Goal: Task Accomplishment & Management: Manage account settings

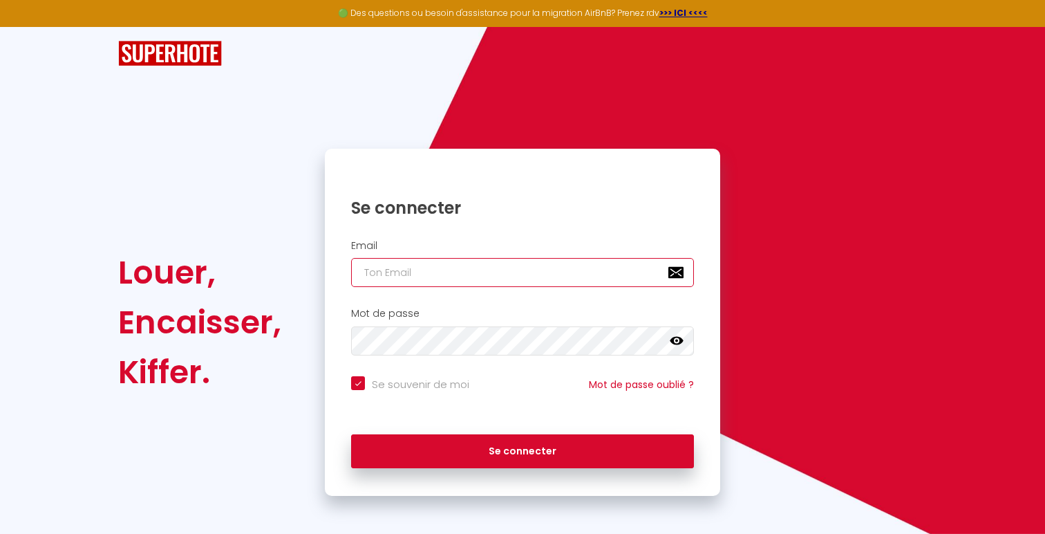
click at [572, 286] on input "email" at bounding box center [522, 272] width 343 height 29
type input "[EMAIL_ADDRESS][DOMAIN_NAME]"
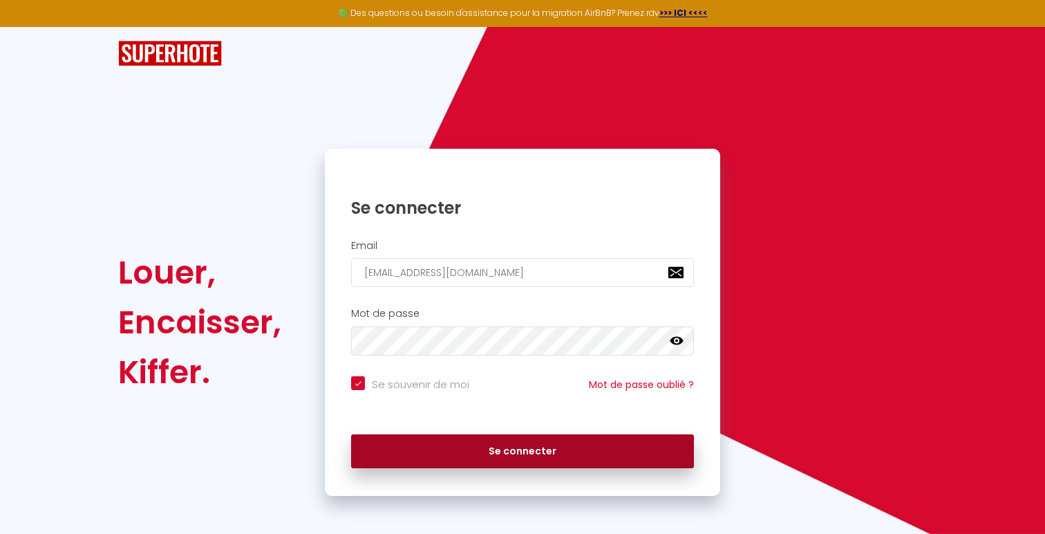
click at [636, 443] on button "Se connecter" at bounding box center [522, 451] width 343 height 35
checkbox input "true"
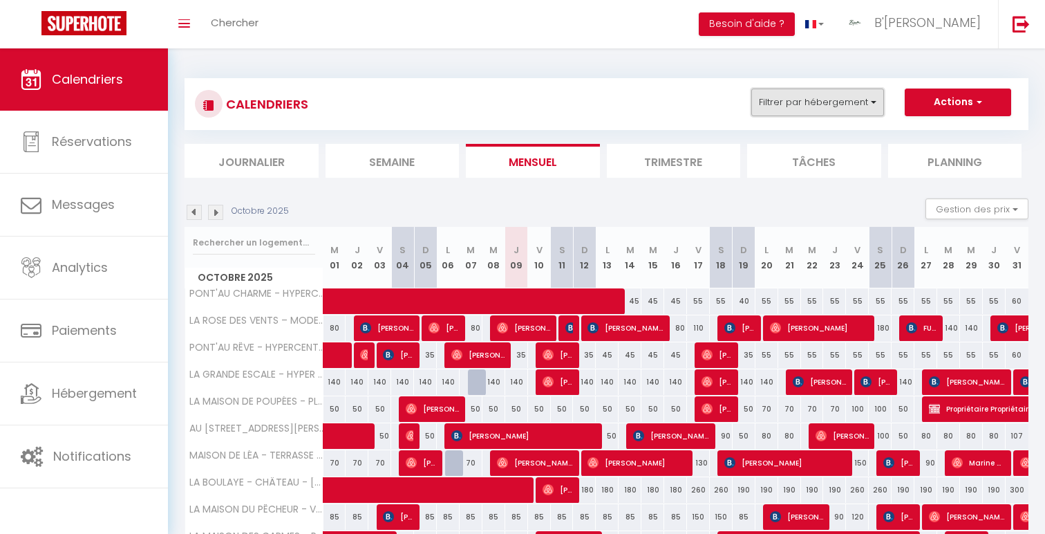
click at [827, 104] on button "Filtrer par hébergement" at bounding box center [817, 102] width 133 height 28
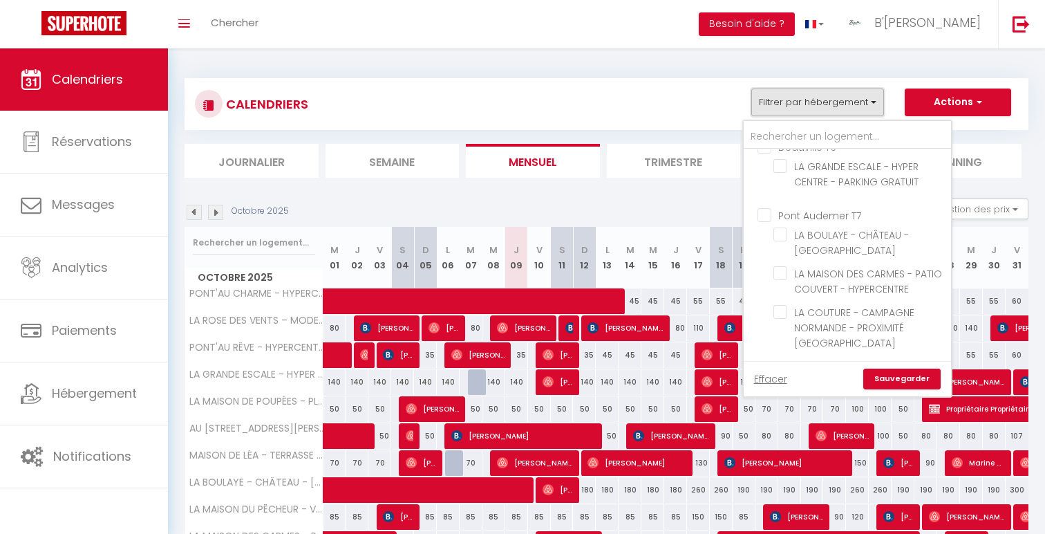
scroll to position [635, 0]
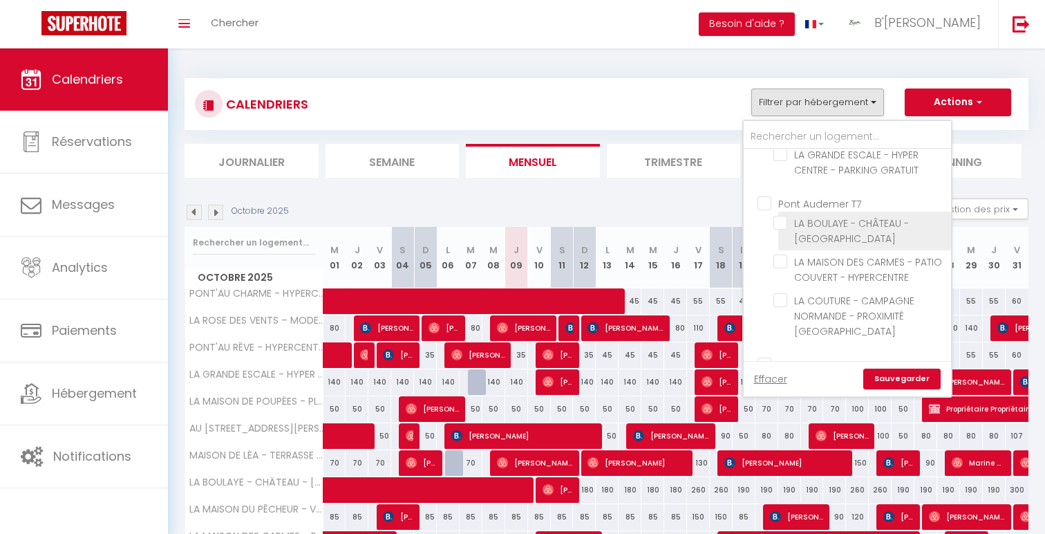
click at [843, 216] on input "LA BOULAYE - CHÂTEAU - [GEOGRAPHIC_DATA]" at bounding box center [859, 223] width 173 height 14
checkbox input "true"
checkbox input "false"
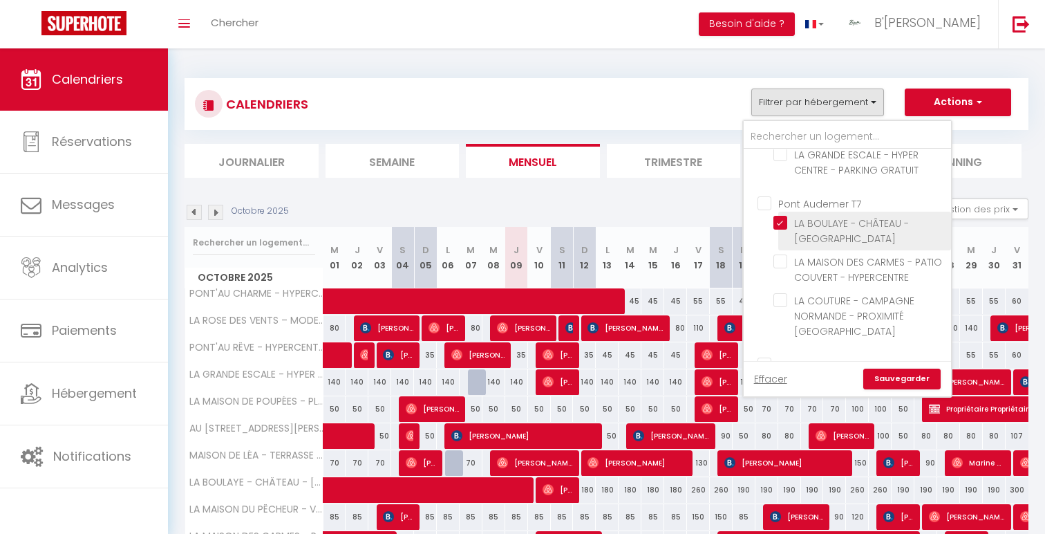
checkbox input "false"
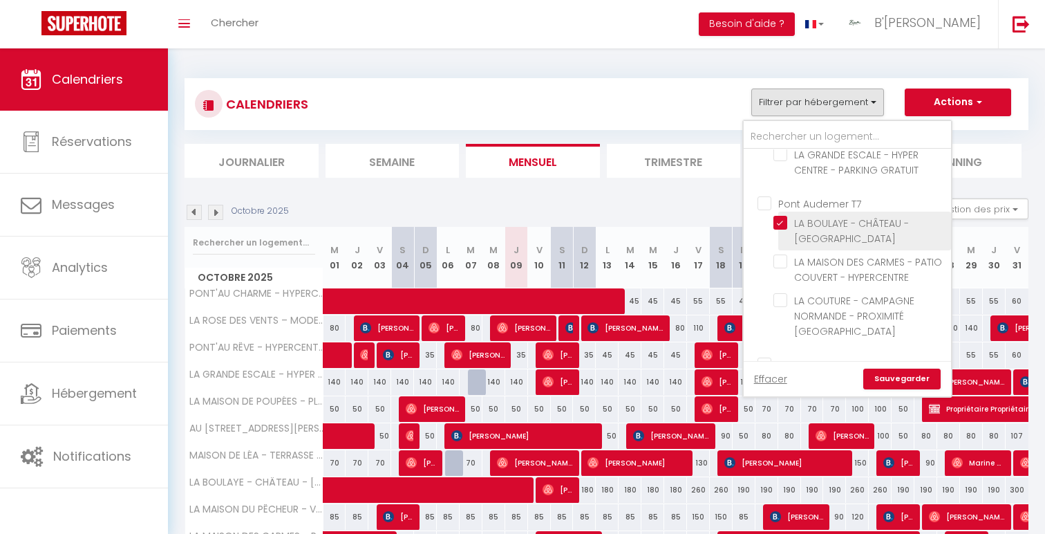
checkbox input "false"
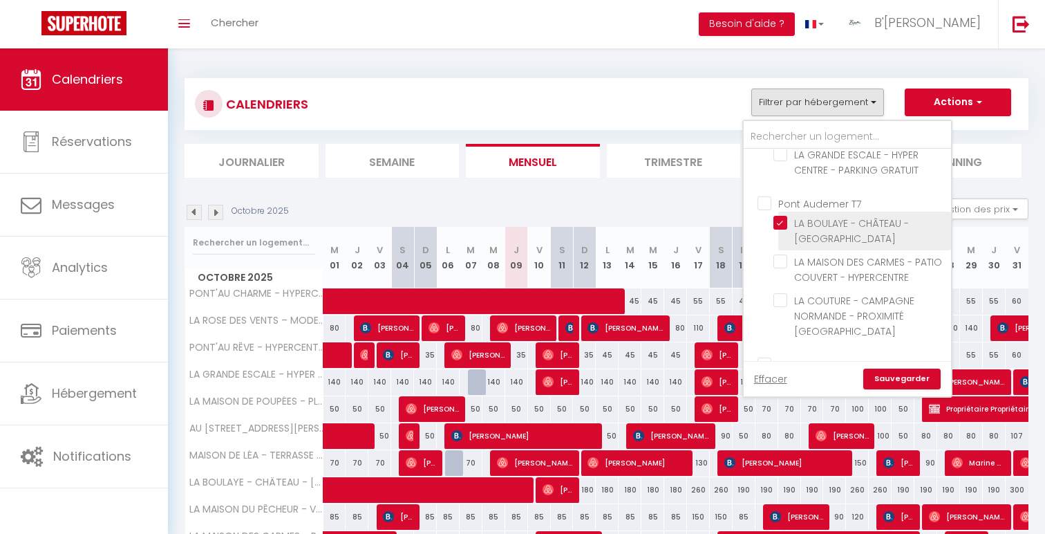
checkbox input "false"
click at [887, 375] on link "Sauvegarder" at bounding box center [901, 378] width 77 height 21
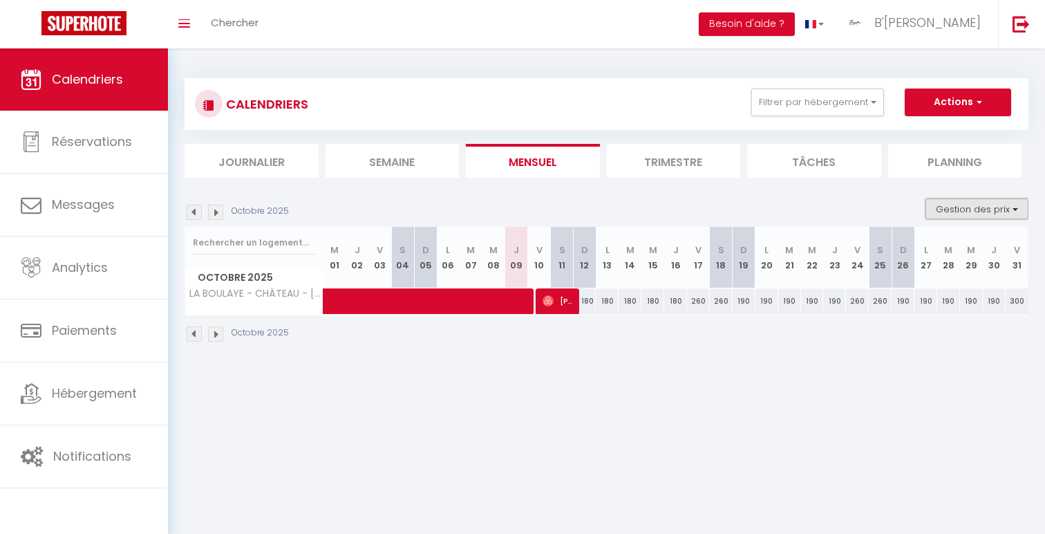
click at [976, 211] on button "Gestion des prix" at bounding box center [976, 208] width 103 height 21
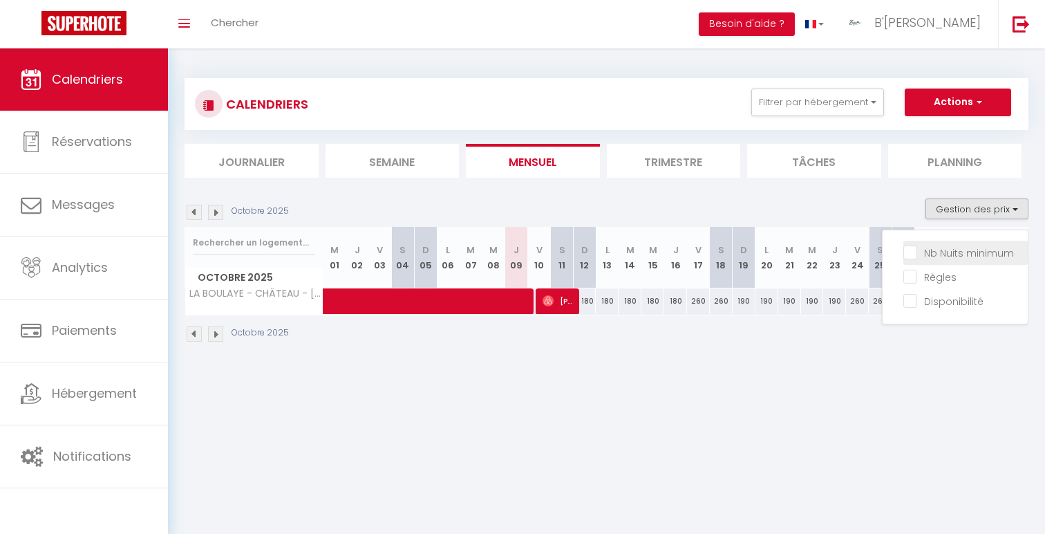
click at [945, 249] on input "Nb Nuits minimum" at bounding box center [965, 252] width 124 height 14
checkbox input "true"
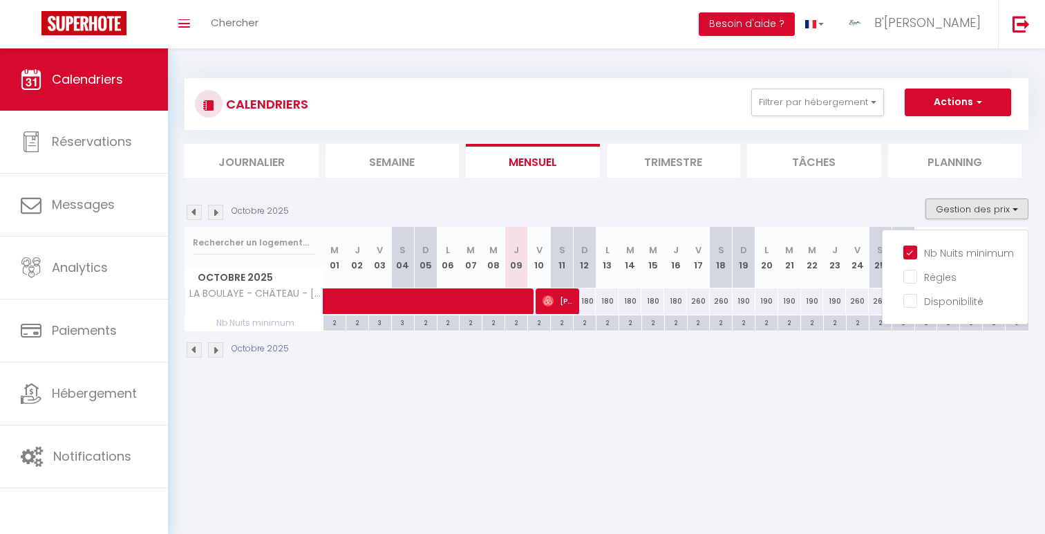
click at [778, 323] on div "2" at bounding box center [789, 321] width 22 height 13
type input "2"
type input "[DATE] Octobre 2025"
type input "Mer 22 Octobre 2025"
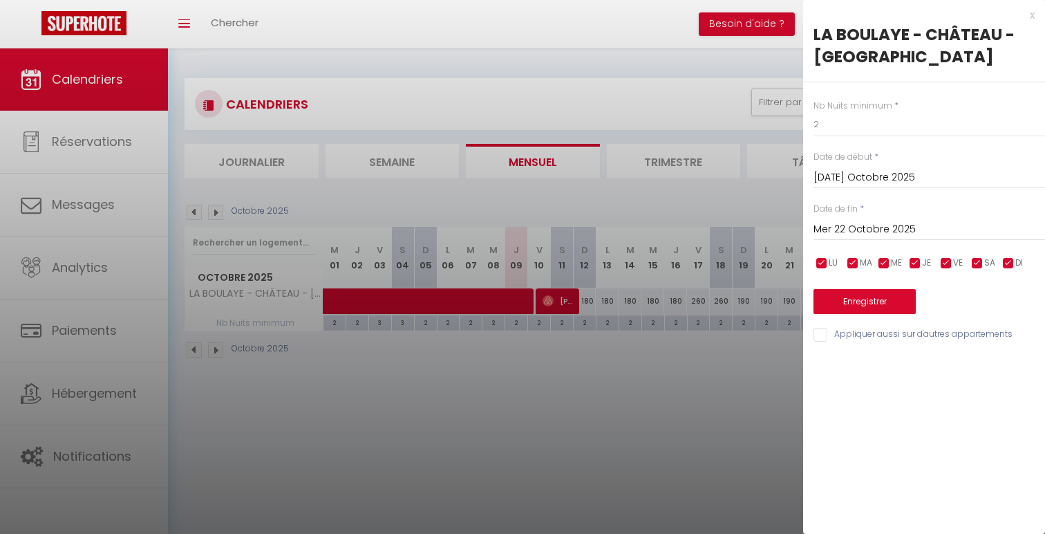
click at [1034, 16] on div "x" at bounding box center [919, 15] width 232 height 17
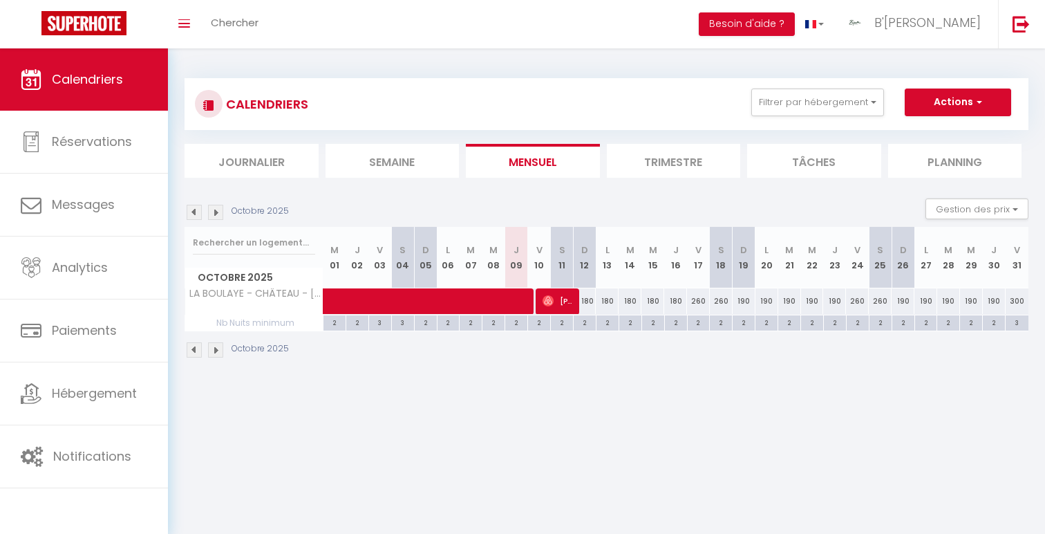
click at [675, 299] on div "180" at bounding box center [675, 301] width 23 height 26
type input "180"
type input "Jeu 16 Octobre 2025"
type input "Ven 17 Octobre 2025"
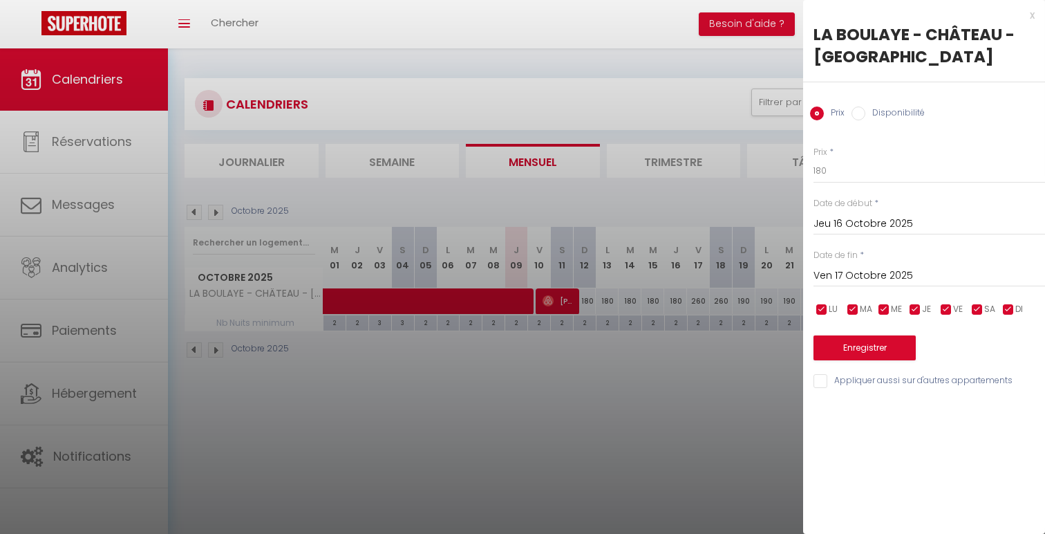
click at [867, 227] on input "Jeu 16 Octobre 2025" at bounding box center [929, 224] width 232 height 18
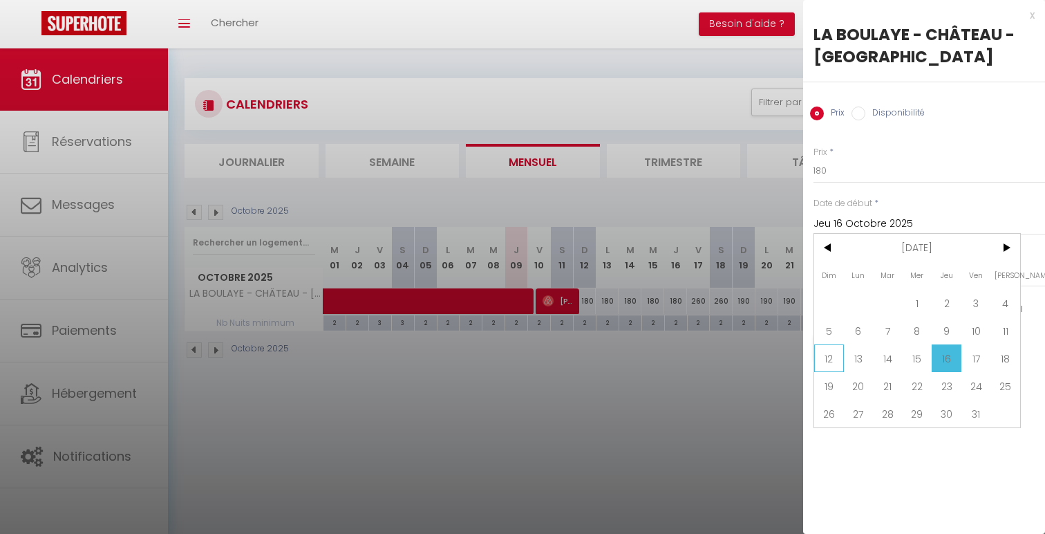
click at [836, 355] on span "12" at bounding box center [829, 358] width 30 height 28
type input "Dim 12 Octobre 2025"
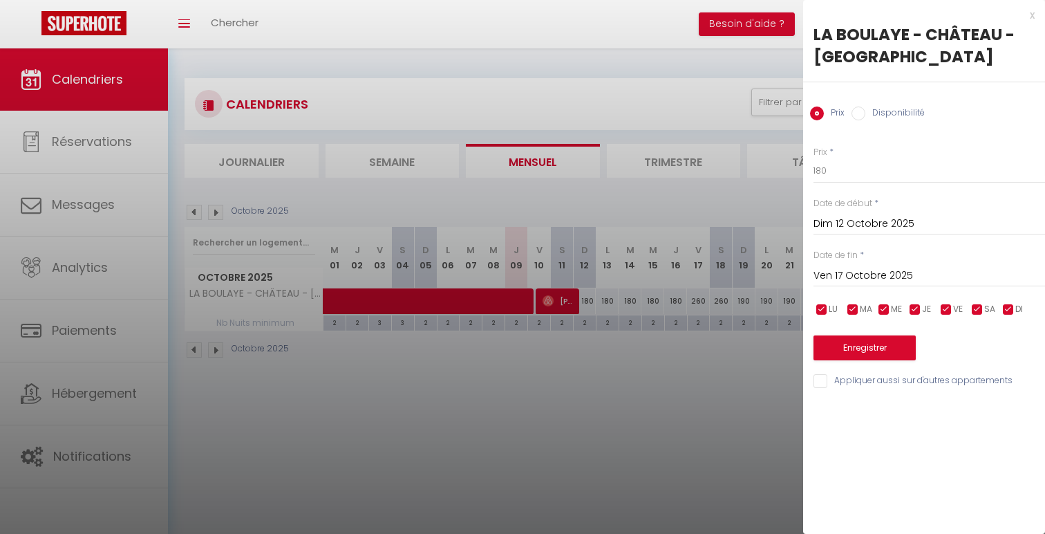
click at [902, 277] on input "Ven 17 Octobre 2025" at bounding box center [929, 276] width 232 height 18
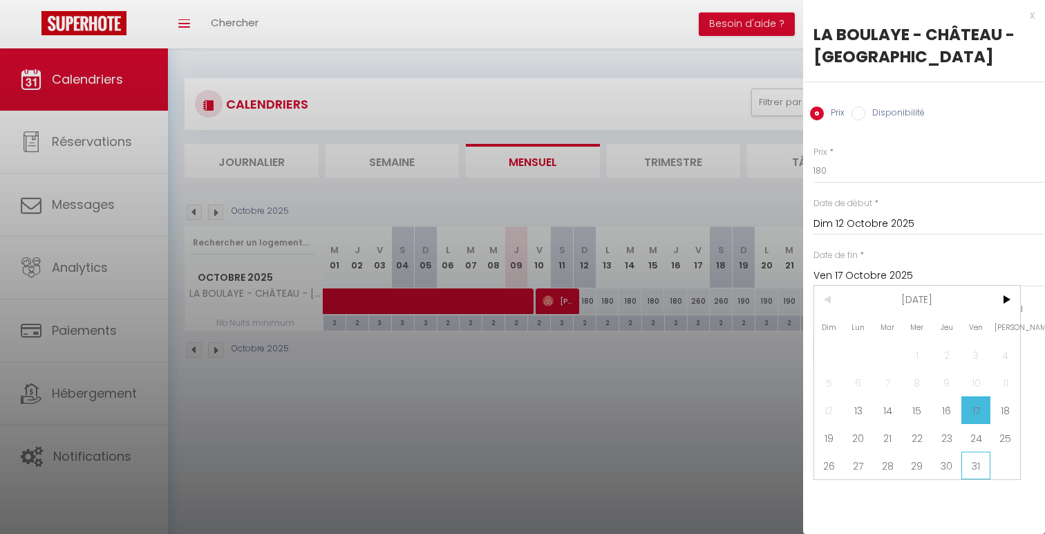
click at [968, 466] on span "31" at bounding box center [976, 465] width 30 height 28
type input "Ven 31 Octobre 2025"
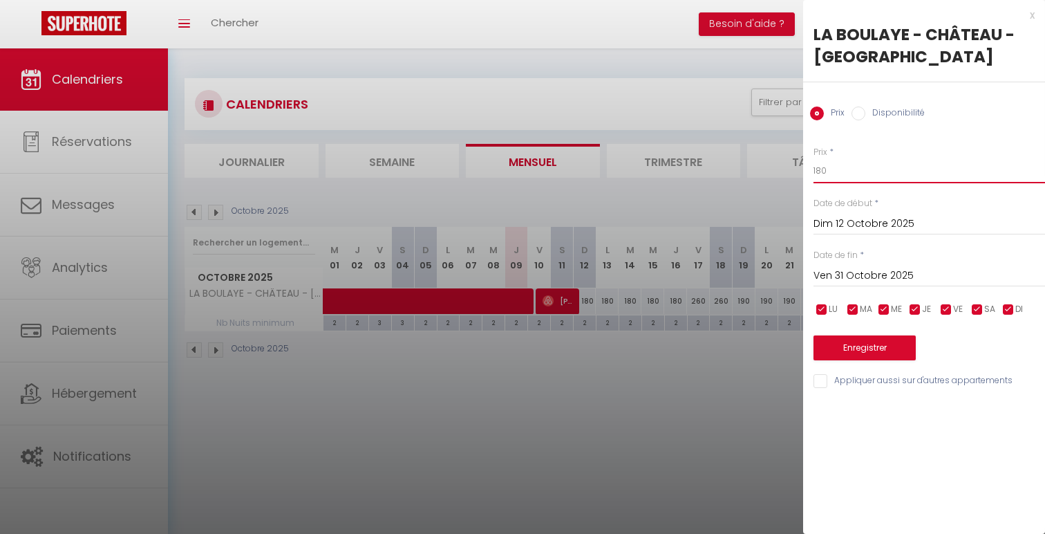
click at [876, 170] on input "180" at bounding box center [929, 170] width 232 height 25
click at [867, 281] on input "Ven 31 Octobre 2025" at bounding box center [929, 276] width 232 height 18
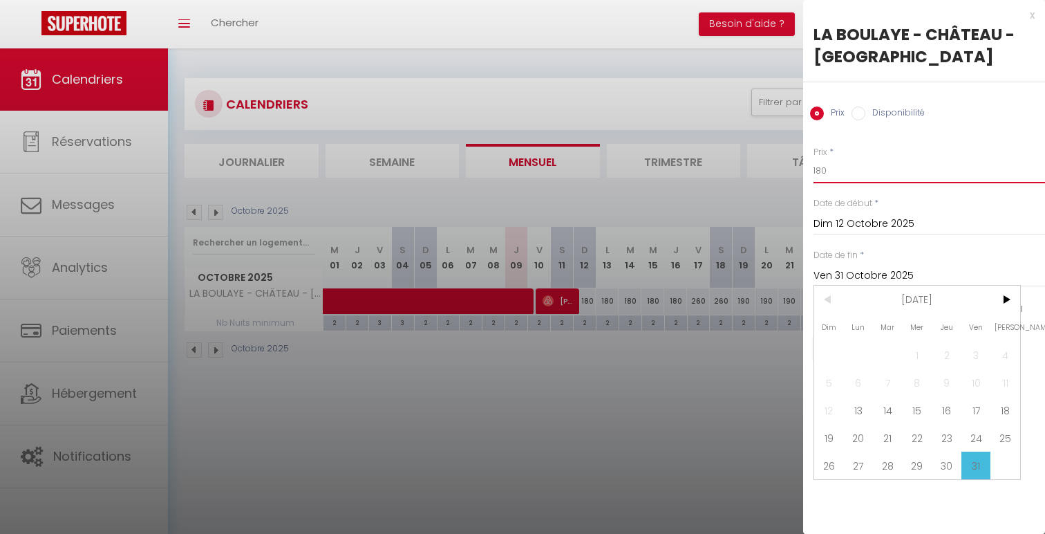
click at [826, 167] on input "180" at bounding box center [929, 170] width 232 height 25
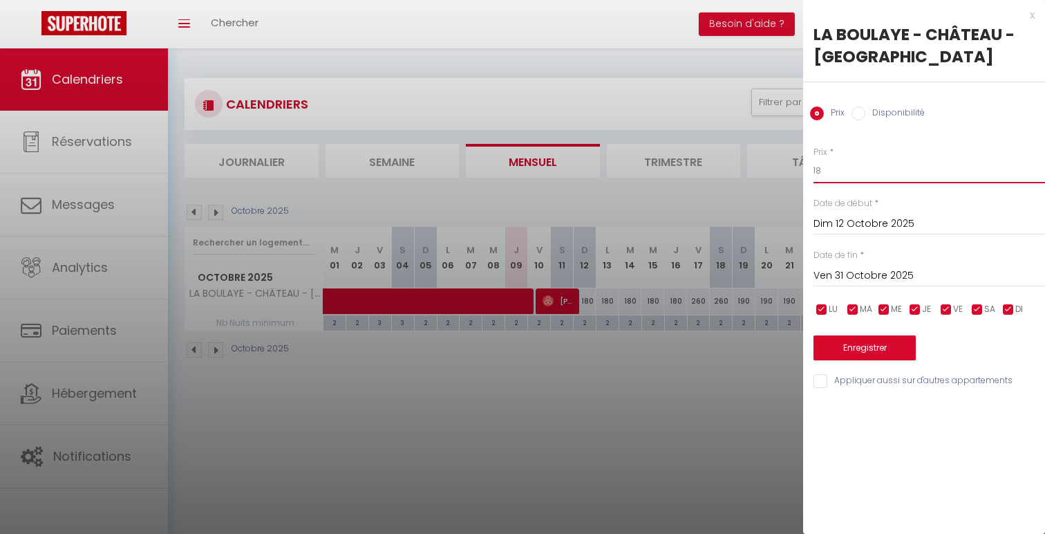
type input "1"
type input "250"
click at [841, 334] on div "Enregistrer" at bounding box center [929, 339] width 232 height 42
click at [846, 347] on button "Enregistrer" at bounding box center [864, 347] width 102 height 25
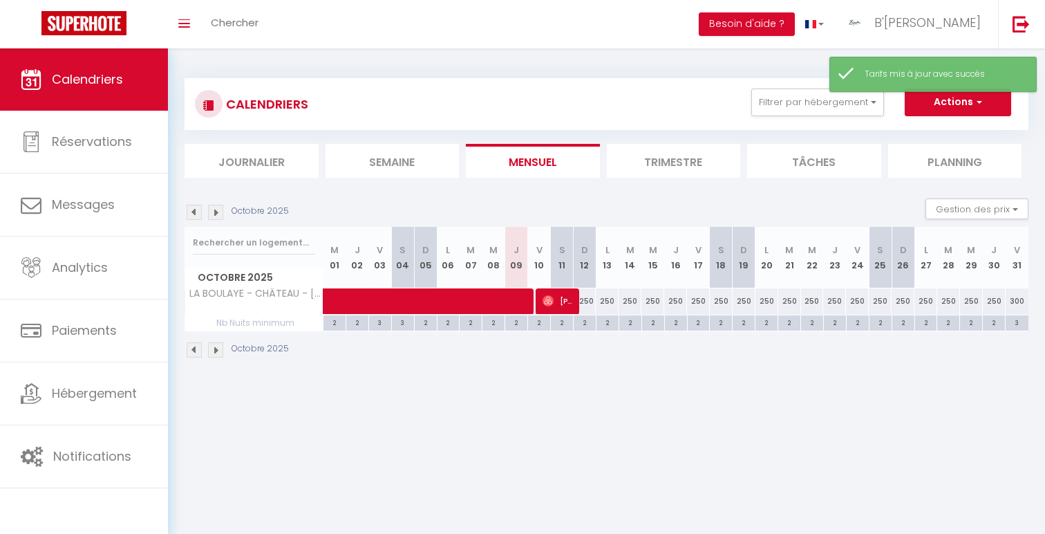
click at [218, 212] on img at bounding box center [215, 212] width 15 height 15
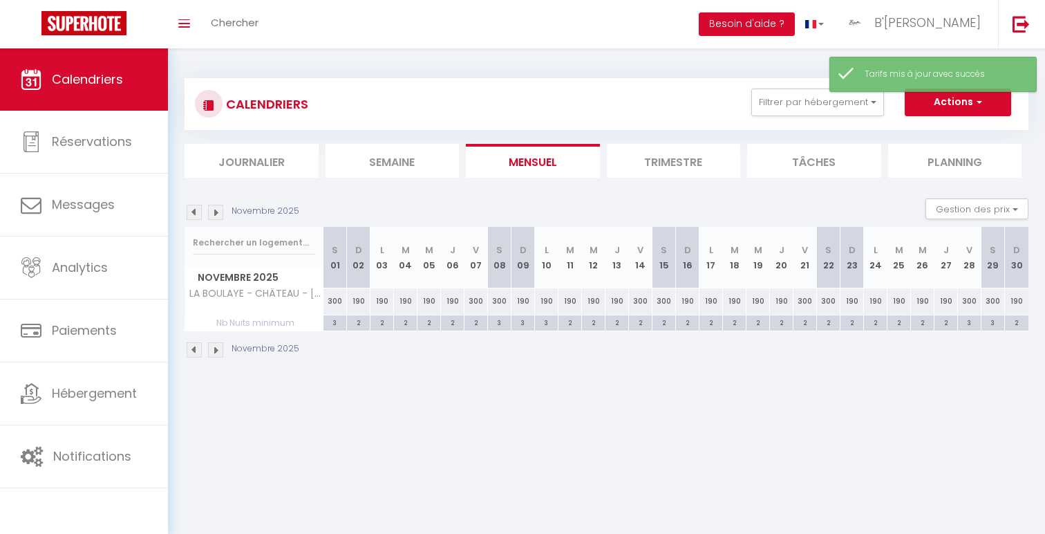
click at [360, 301] on div "190" at bounding box center [358, 301] width 23 height 26
type input "190"
type input "Dim 02 Novembre 2025"
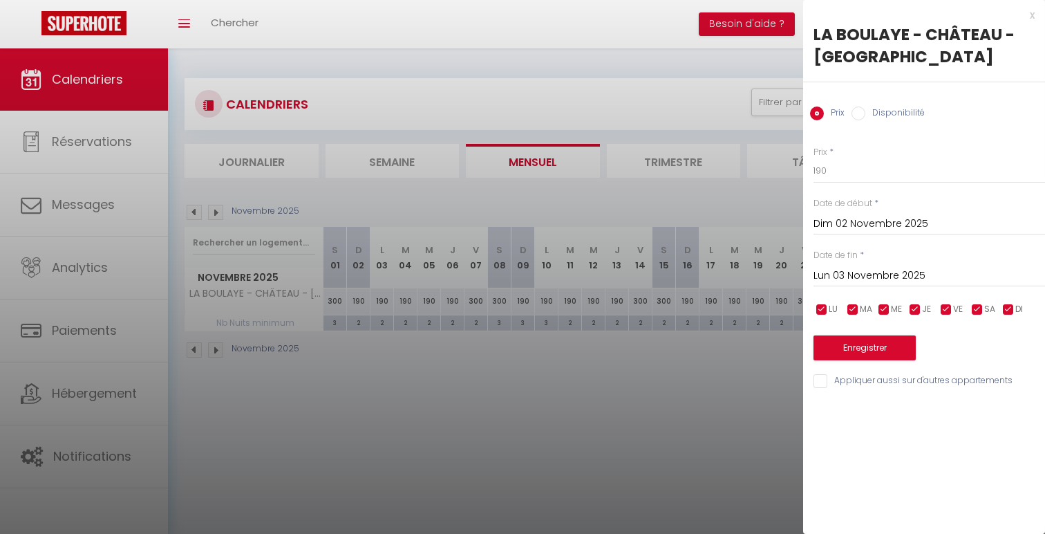
click at [907, 273] on input "Lun 03 Novembre 2025" at bounding box center [929, 276] width 232 height 18
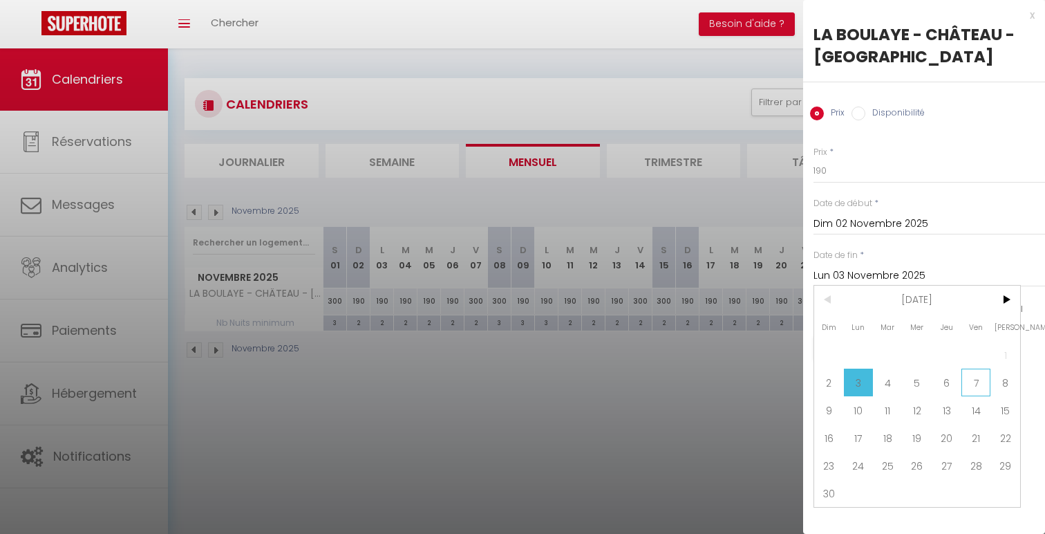
click at [970, 384] on span "7" at bounding box center [976, 382] width 30 height 28
type input "Ven 07 Novembre 2025"
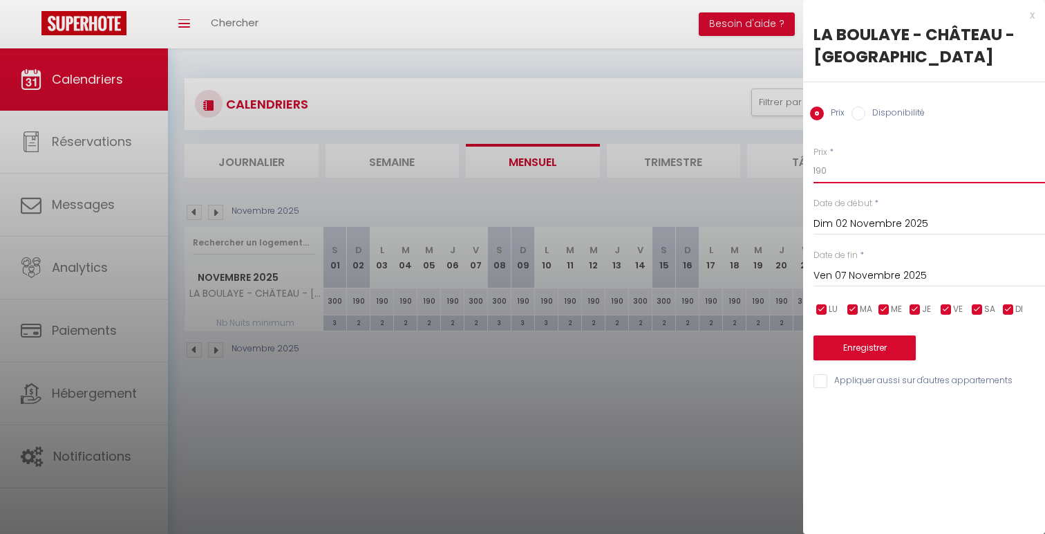
drag, startPoint x: 836, startPoint y: 178, endPoint x: 774, endPoint y: 176, distance: 61.5
click at [774, 176] on body "🟢 Des questions ou besoin d'assistance pour la migration AirBnB? Prenez rdv >>>…" at bounding box center [522, 315] width 1045 height 534
type input "250"
click at [832, 349] on button "Enregistrer" at bounding box center [864, 347] width 102 height 25
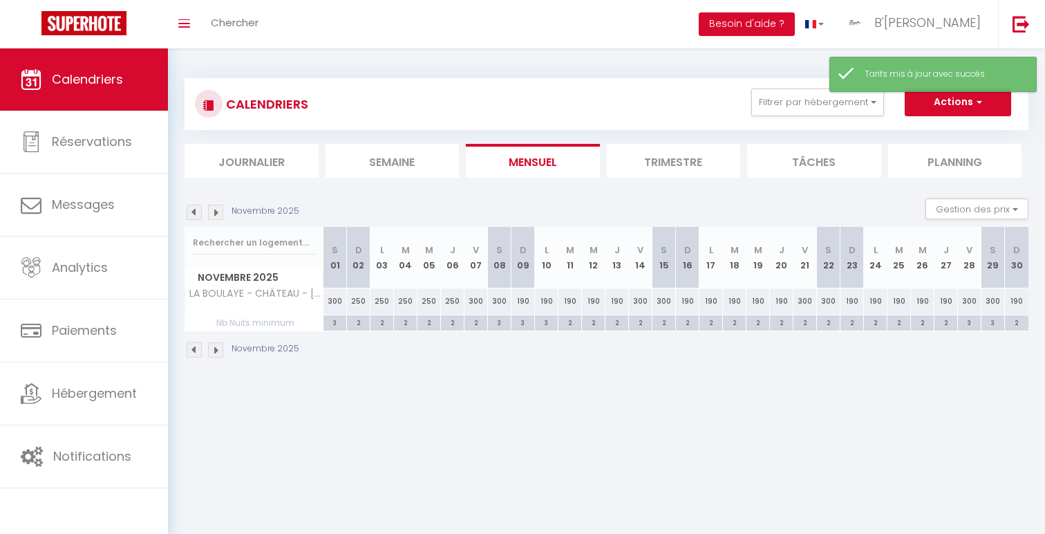
click at [525, 299] on div "190" at bounding box center [522, 301] width 23 height 26
type input "190"
type input "Dim 09 Novembre 2025"
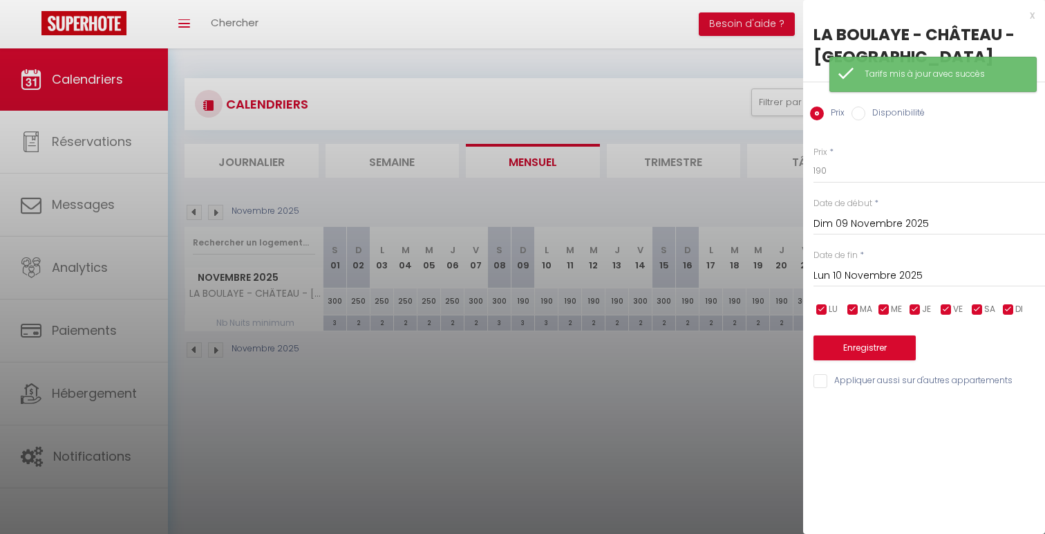
click at [922, 273] on input "Lun 10 Novembre 2025" at bounding box center [929, 276] width 232 height 18
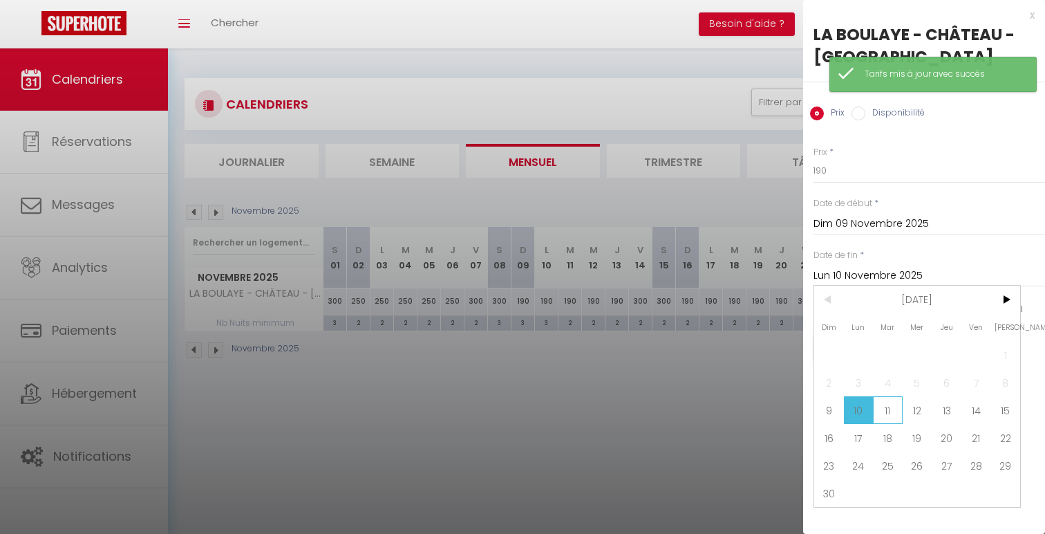
click at [894, 404] on span "11" at bounding box center [888, 410] width 30 height 28
type input "[DATE] Novembre 2025"
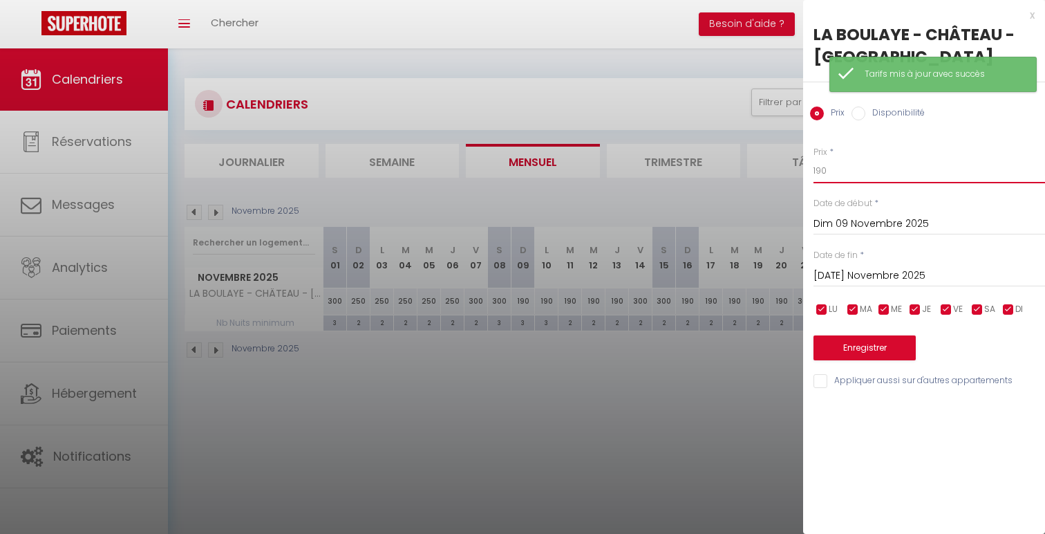
drag, startPoint x: 822, startPoint y: 171, endPoint x: 799, endPoint y: 170, distance: 22.8
click at [799, 170] on body "🟢 Des questions ou besoin d'assistance pour la migration AirBnB? Prenez rdv >>>…" at bounding box center [522, 315] width 1045 height 534
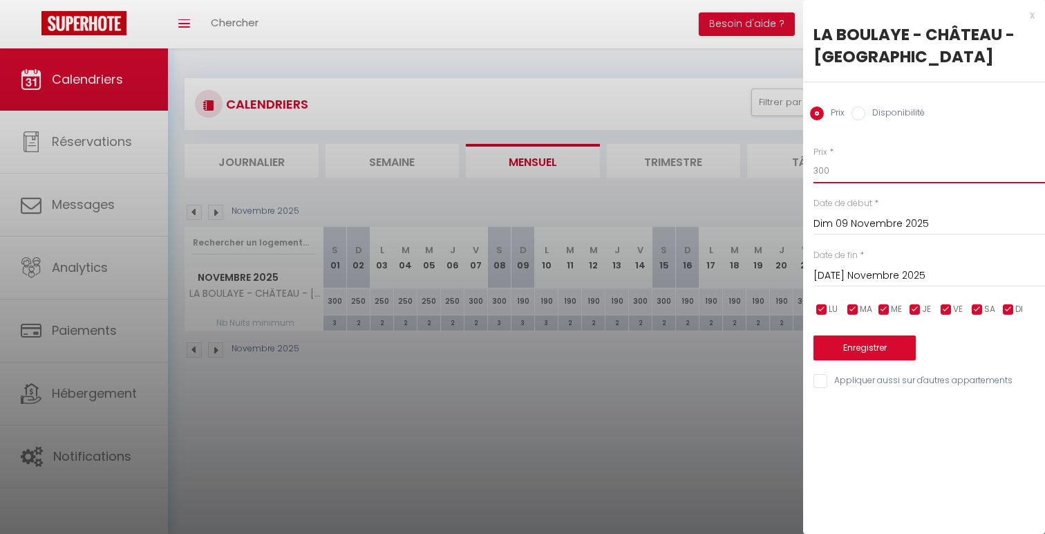
type input "300"
click at [869, 345] on button "Enregistrer" at bounding box center [864, 347] width 102 height 25
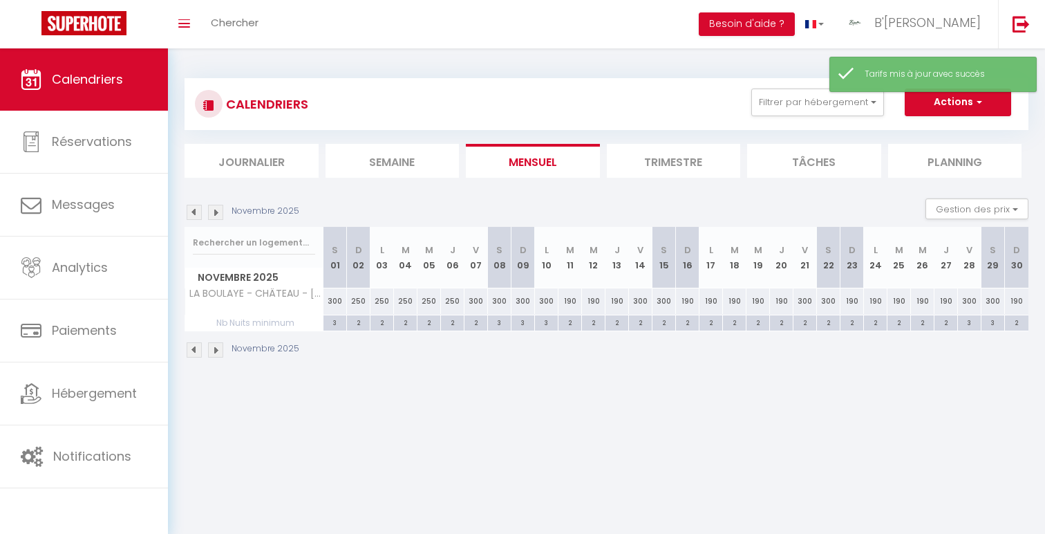
click at [572, 299] on div "190" at bounding box center [569, 301] width 23 height 26
type input "190"
type input "[DATE] Novembre 2025"
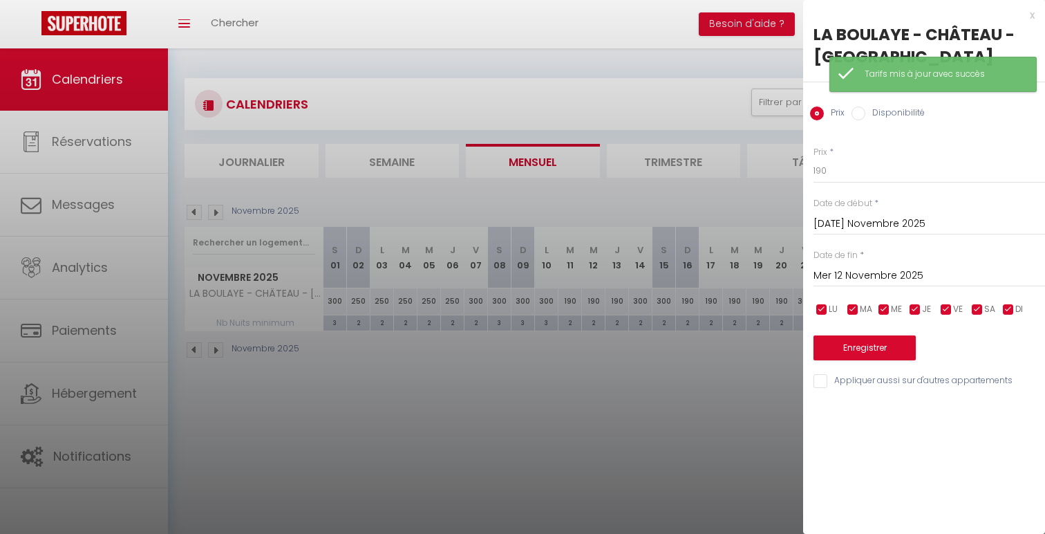
click at [896, 273] on input "Mer 12 Novembre 2025" at bounding box center [929, 276] width 232 height 18
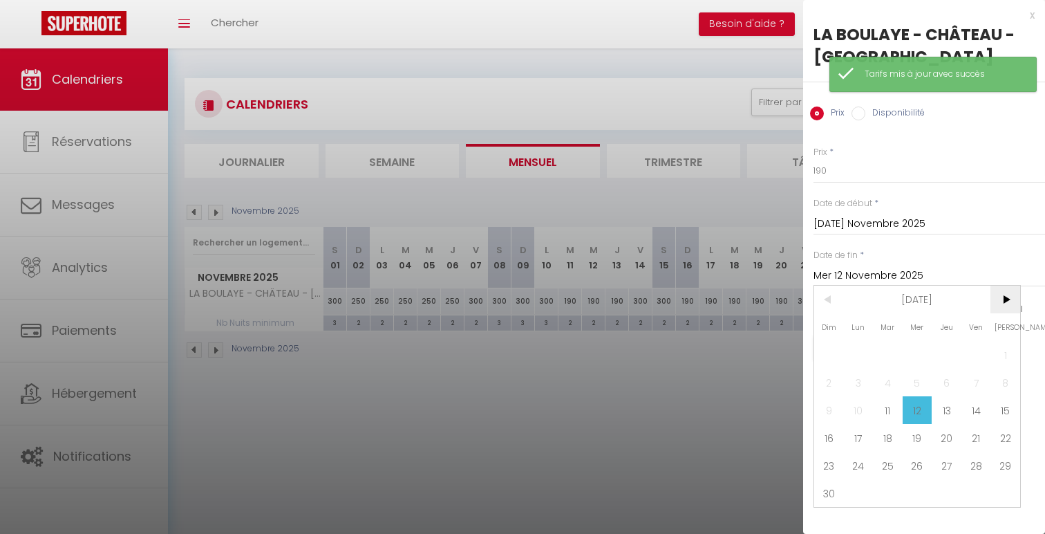
click at [1005, 301] on span ">" at bounding box center [1005, 299] width 30 height 28
click at [945, 411] on span "18" at bounding box center [947, 410] width 30 height 28
type input "Jeu 18 Décembre 2025"
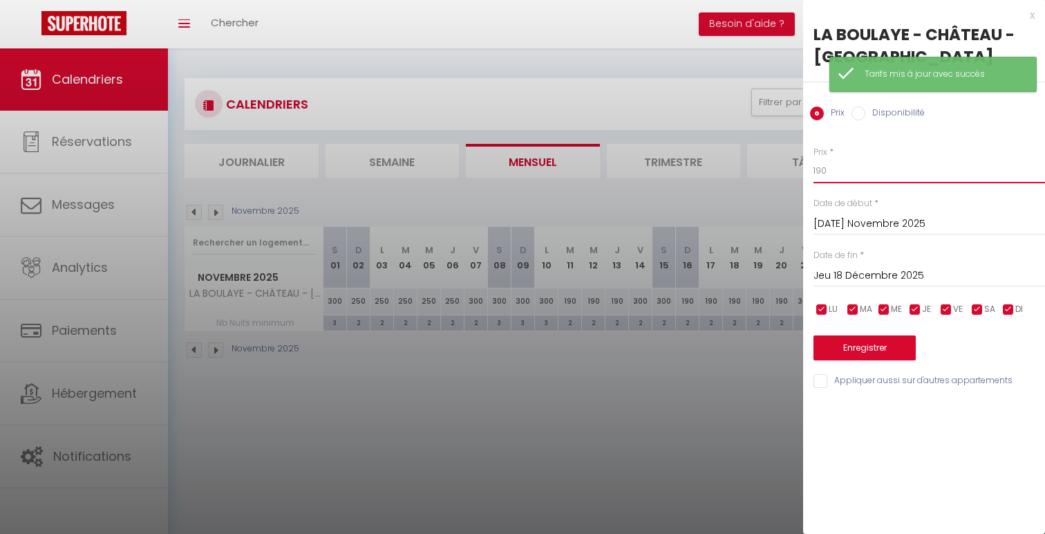
drag, startPoint x: 822, startPoint y: 170, endPoint x: 818, endPoint y: 163, distance: 8.1
click at [818, 164] on input "190" at bounding box center [929, 170] width 232 height 25
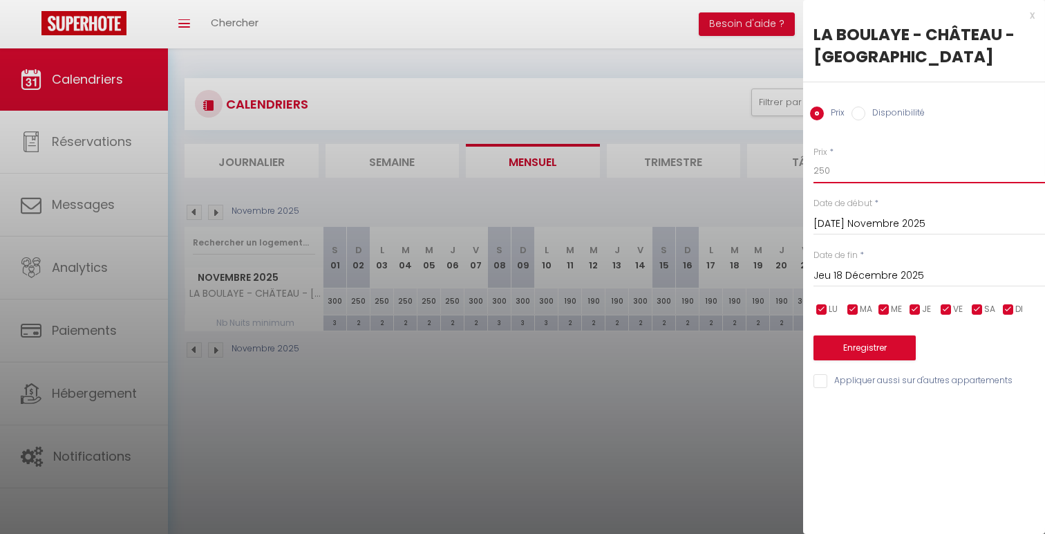
type input "250"
click at [882, 346] on button "Enregistrer" at bounding box center [864, 347] width 102 height 25
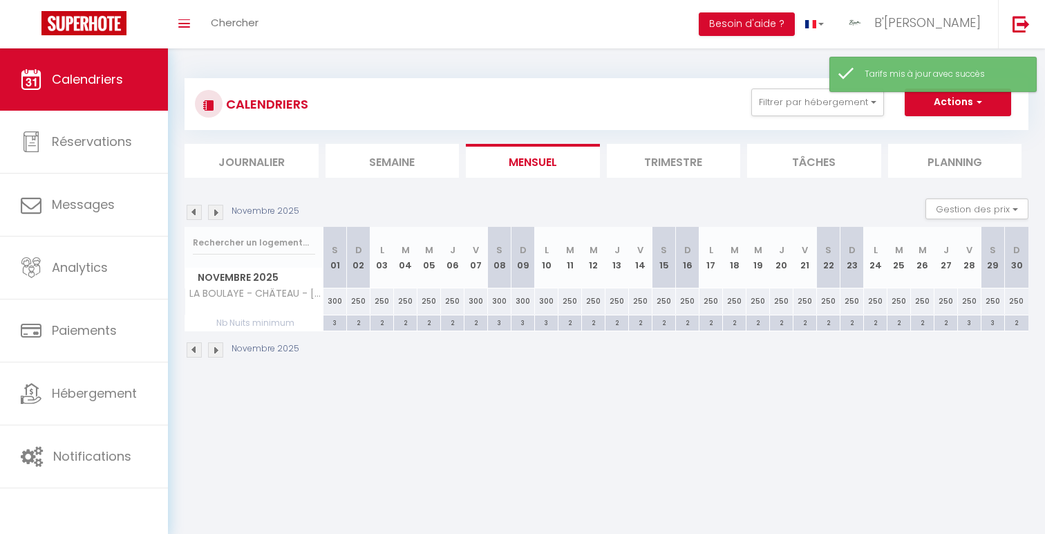
click at [218, 209] on img at bounding box center [215, 212] width 15 height 15
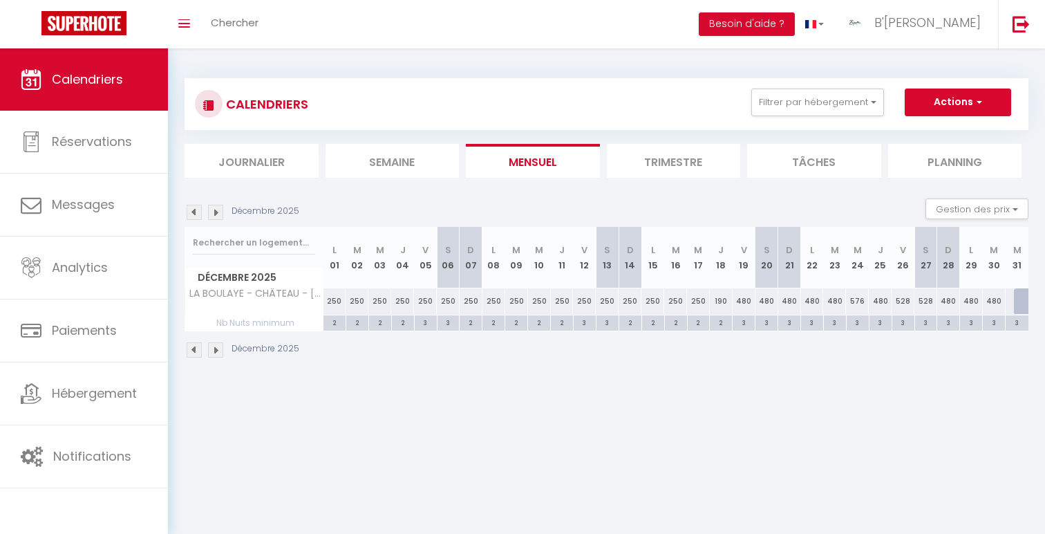
click at [721, 303] on div "190" at bounding box center [721, 301] width 23 height 26
type input "190"
type input "Jeu 18 Décembre 2025"
type input "Ven 19 Décembre 2025"
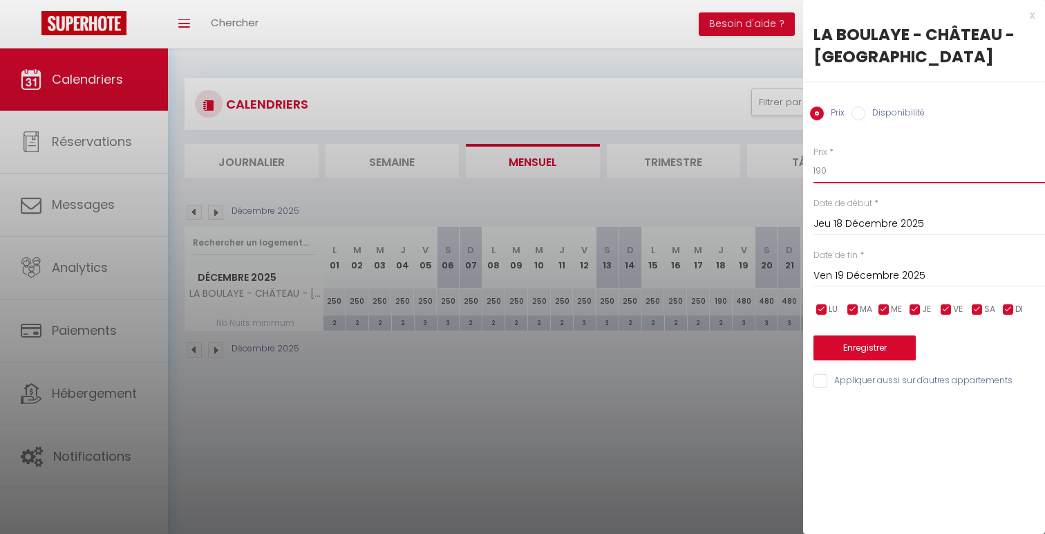
drag, startPoint x: 820, startPoint y: 170, endPoint x: 782, endPoint y: 164, distance: 37.7
click at [787, 164] on body "🟢 Des questions ou besoin d'assistance pour la migration AirBnB? Prenez rdv >>>…" at bounding box center [522, 315] width 1045 height 534
type input "250"
click at [864, 357] on button "Enregistrer" at bounding box center [864, 347] width 102 height 25
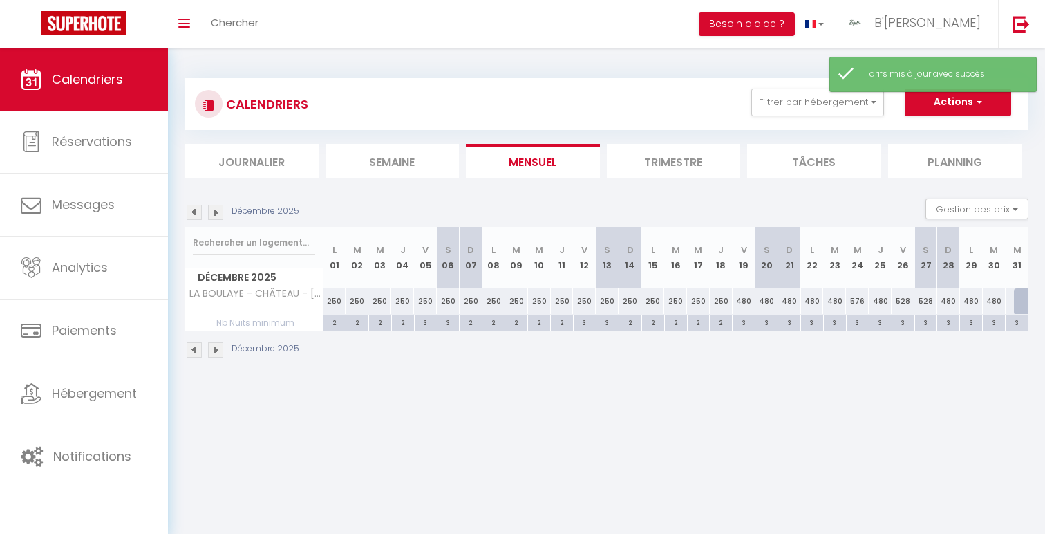
click at [791, 308] on div "480" at bounding box center [789, 301] width 23 height 26
type input "480"
type input "Dim 21 Décembre 2025"
type input "Lun 22 Décembre 2025"
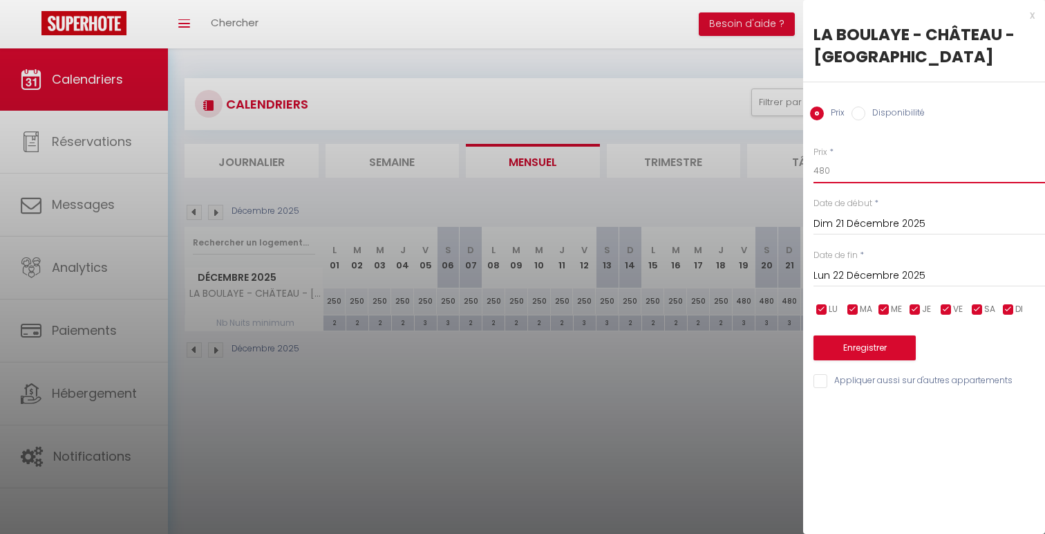
drag, startPoint x: 823, startPoint y: 171, endPoint x: 795, endPoint y: 164, distance: 29.2
click at [795, 166] on body "🟢 Des questions ou besoin d'assistance pour la migration AirBnB? Prenez rdv >>>…" at bounding box center [522, 315] width 1045 height 534
type input "350"
click at [896, 346] on button "Enregistrer" at bounding box center [864, 347] width 102 height 25
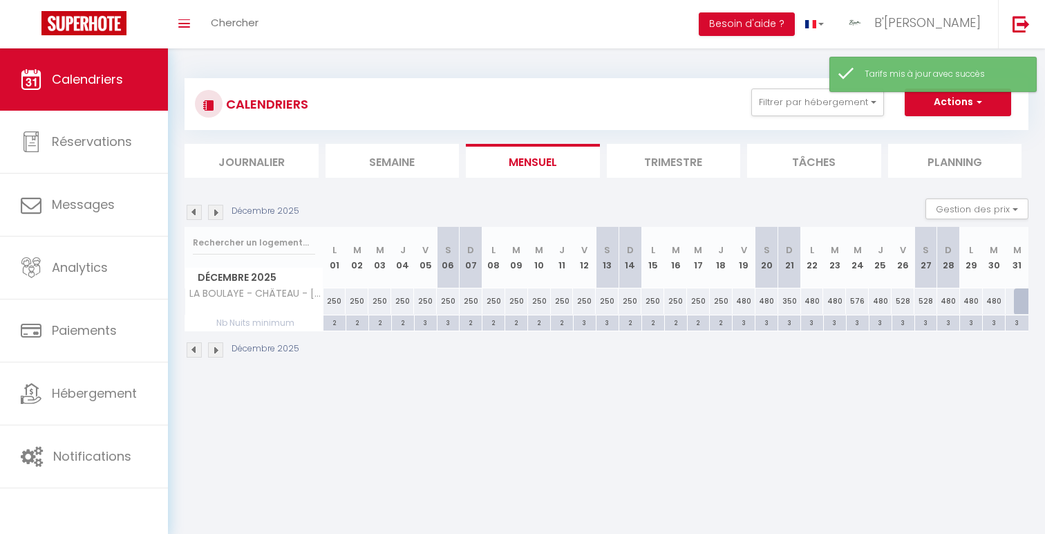
click at [813, 305] on div "480" at bounding box center [812, 301] width 23 height 26
type input "480"
type input "Lun 22 Décembre 2025"
type input "[DATE] Décembre 2025"
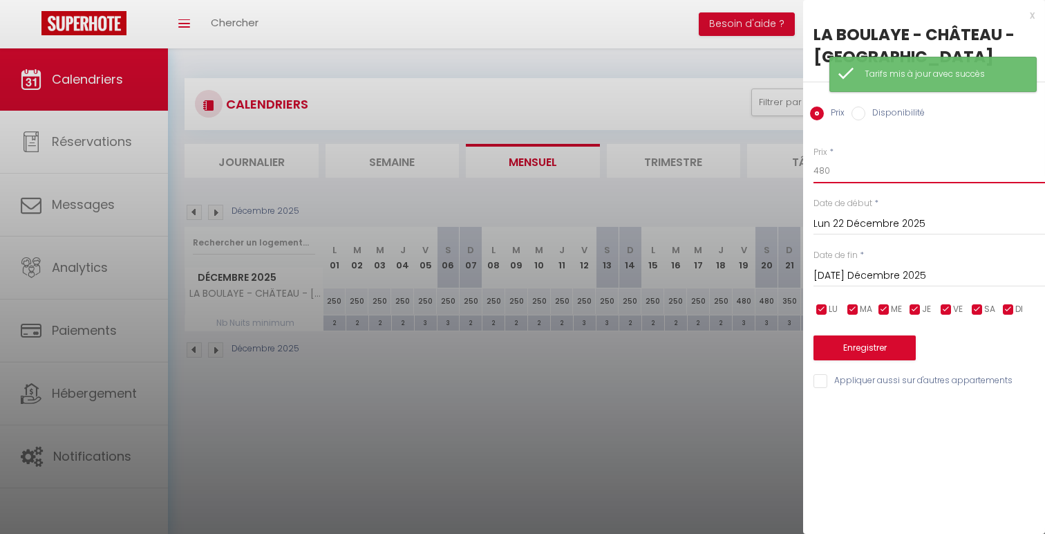
drag, startPoint x: 823, startPoint y: 171, endPoint x: 808, endPoint y: 171, distance: 15.2
click at [808, 171] on div "Prix * 480 Statut * Disponible Indisponible Date de début * Lun 22 Décembre 202…" at bounding box center [924, 259] width 242 height 261
type input "350"
click at [882, 347] on button "Enregistrer" at bounding box center [864, 347] width 102 height 25
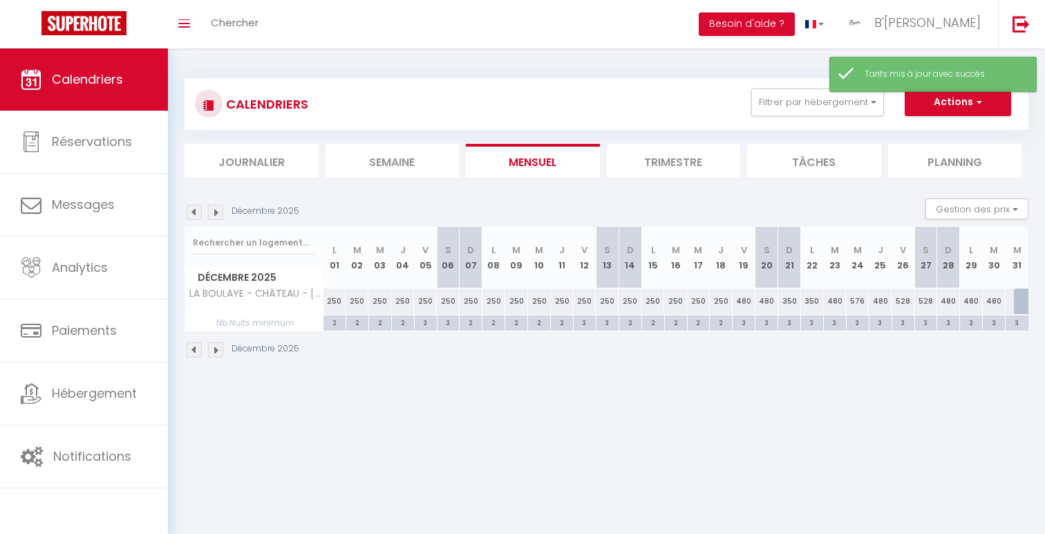
click at [746, 299] on div "480" at bounding box center [744, 301] width 23 height 26
type input "480"
type input "Ven 19 Décembre 2025"
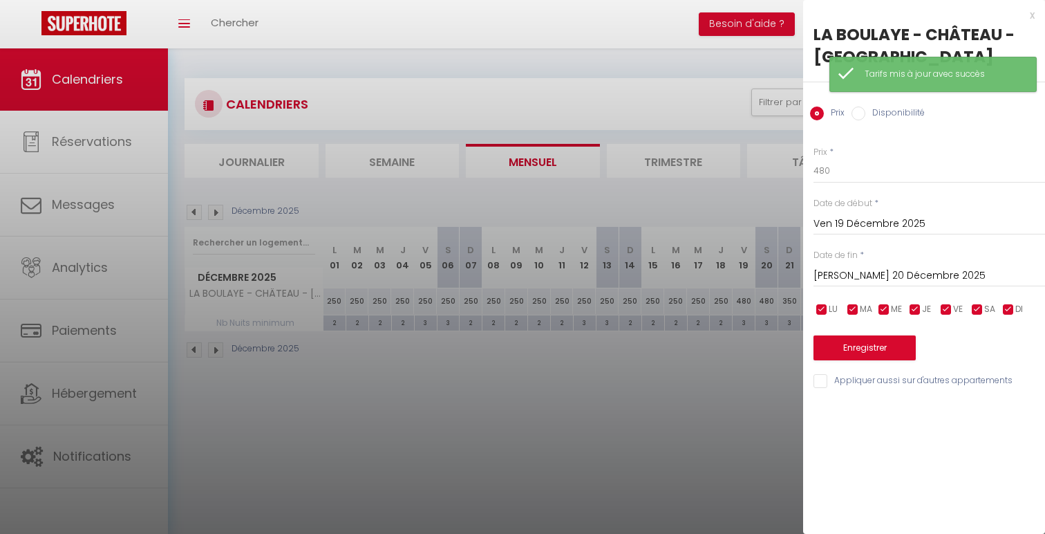
click at [917, 274] on input "[PERSON_NAME] 20 Décembre 2025" at bounding box center [929, 276] width 232 height 18
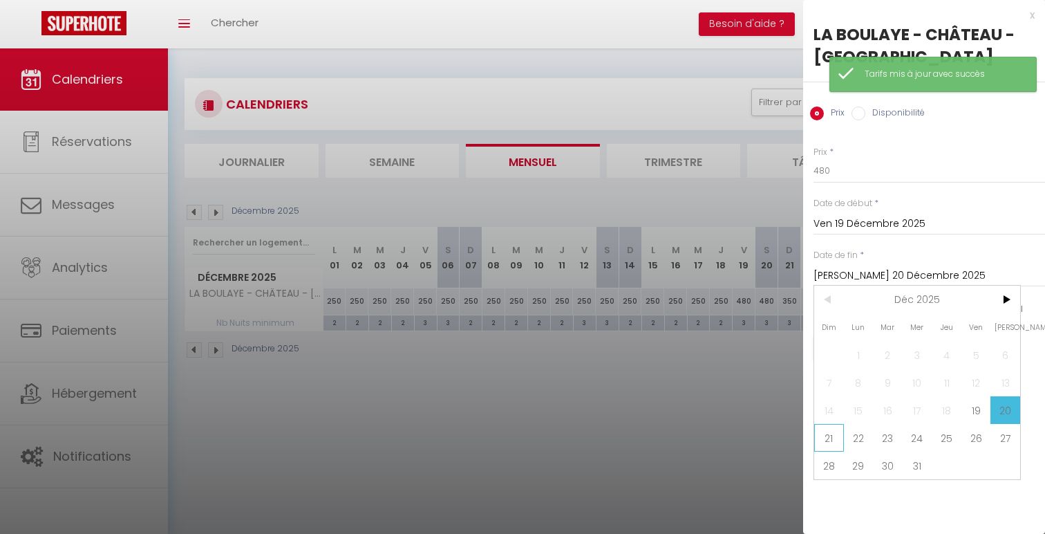
click at [829, 432] on span "21" at bounding box center [829, 438] width 30 height 28
type input "Dim 21 Décembre 2025"
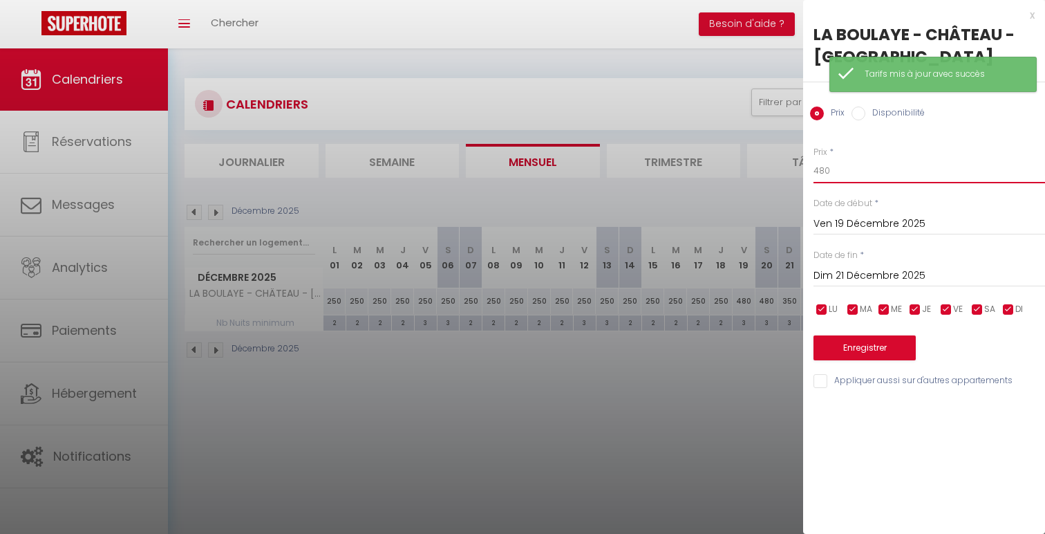
click at [824, 174] on input "480" at bounding box center [929, 170] width 232 height 25
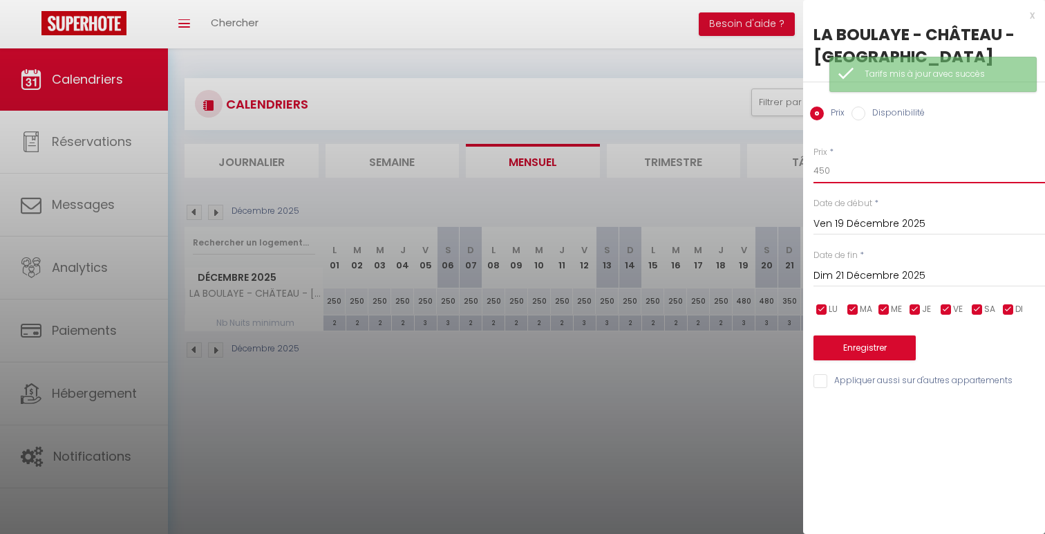
type input "450"
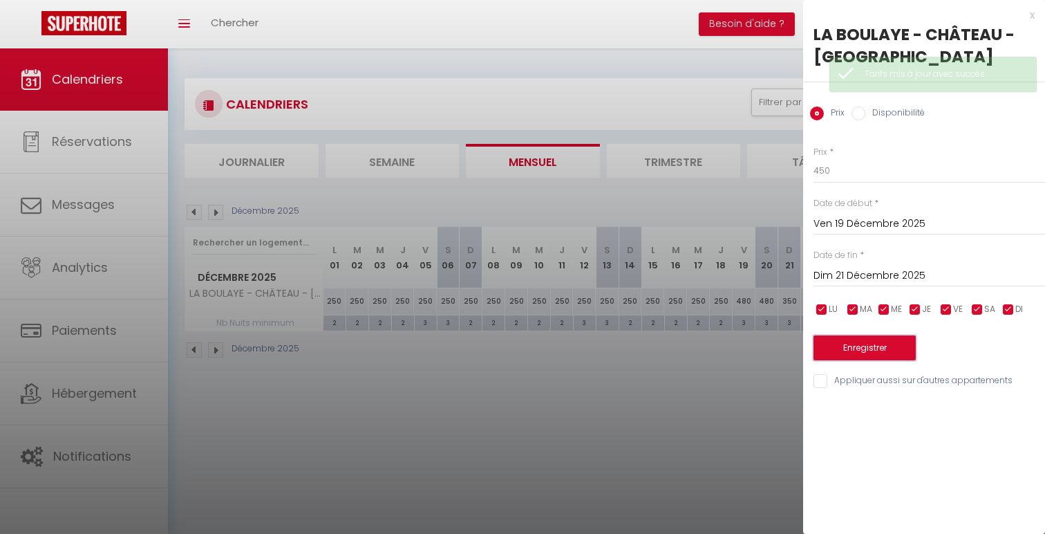
click at [867, 345] on button "Enregistrer" at bounding box center [864, 347] width 102 height 25
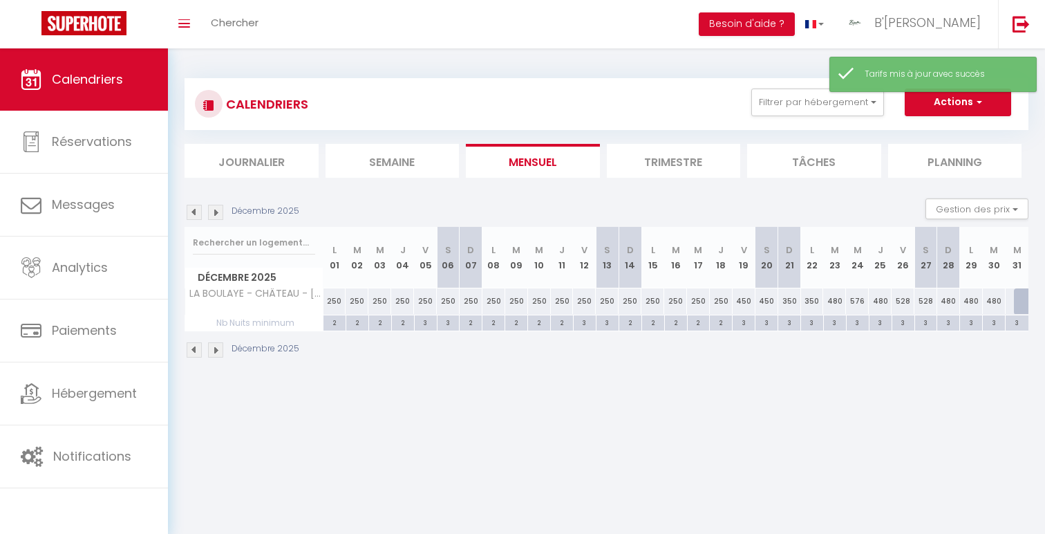
click at [838, 300] on div "480" at bounding box center [834, 301] width 23 height 26
type input "480"
type input "[DATE] Décembre 2025"
type input "Mer 24 Décembre 2025"
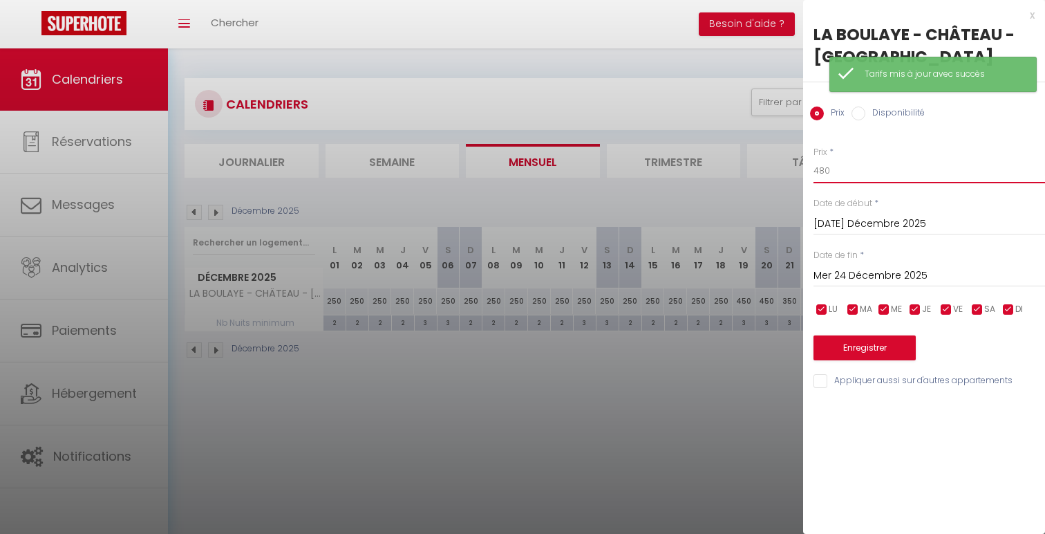
click at [822, 172] on input "480" at bounding box center [929, 170] width 232 height 25
type input "450"
click at [865, 354] on button "Enregistrer" at bounding box center [864, 347] width 102 height 25
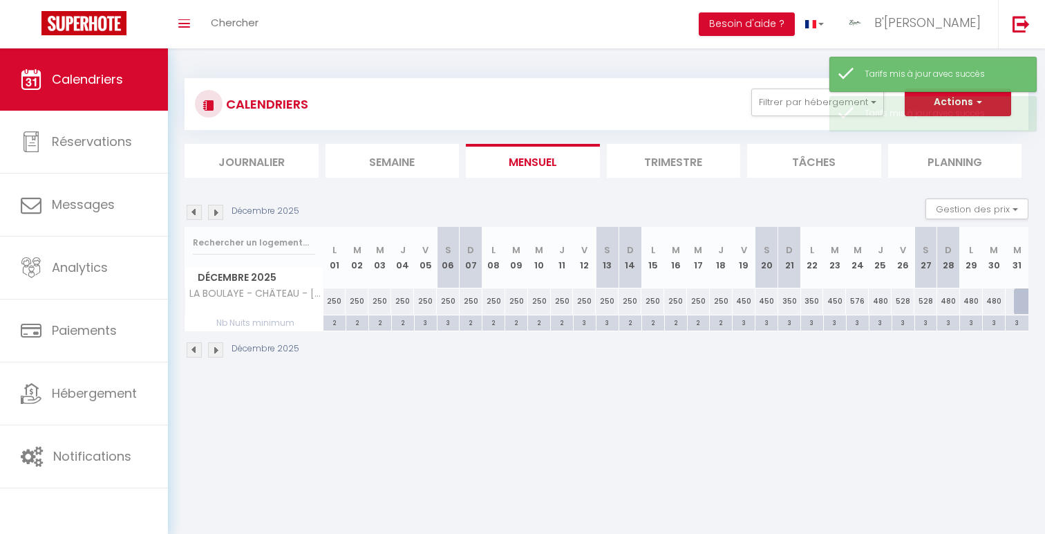
click at [860, 302] on div "576" at bounding box center [857, 301] width 23 height 26
type input "576"
type input "Mer 24 Décembre 2025"
type input "Jeu 25 Décembre 2025"
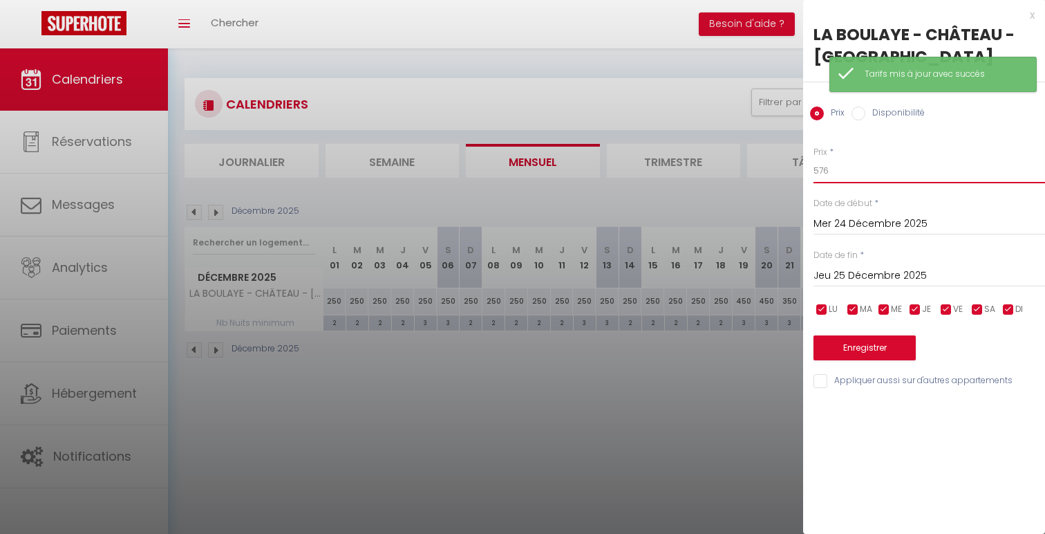
click at [833, 171] on input "576" at bounding box center [929, 170] width 232 height 25
type input "500"
click at [877, 282] on input "Jeu 25 Décembre 2025" at bounding box center [929, 276] width 232 height 18
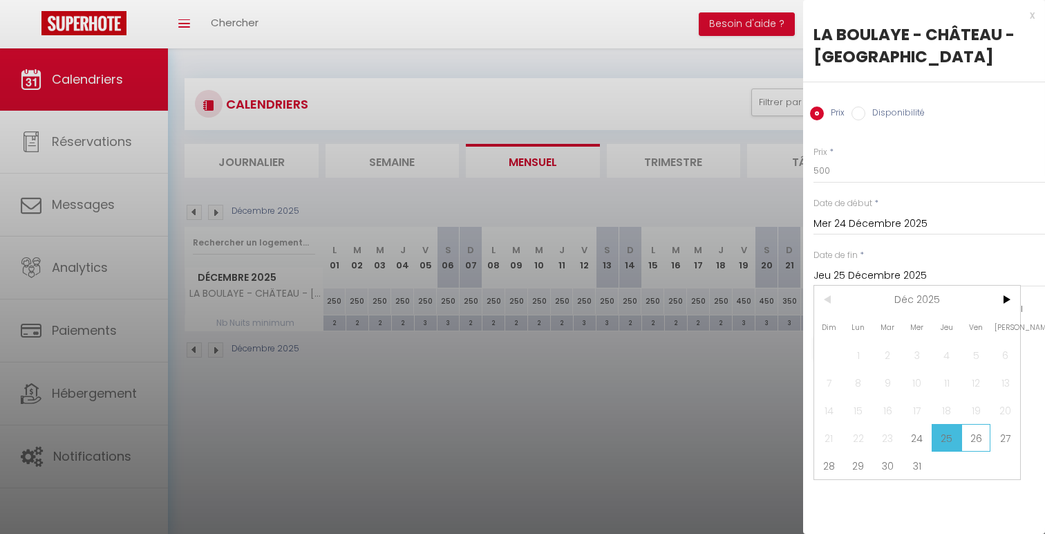
click at [981, 433] on span "26" at bounding box center [976, 438] width 30 height 28
type input "Ven 26 Décembre 2025"
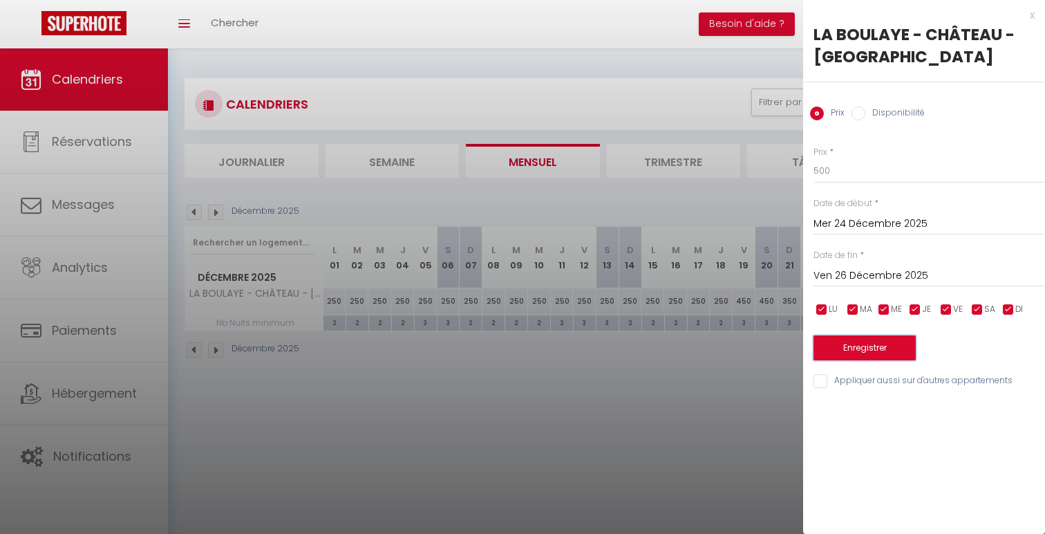
click at [872, 339] on button "Enregistrer" at bounding box center [864, 347] width 102 height 25
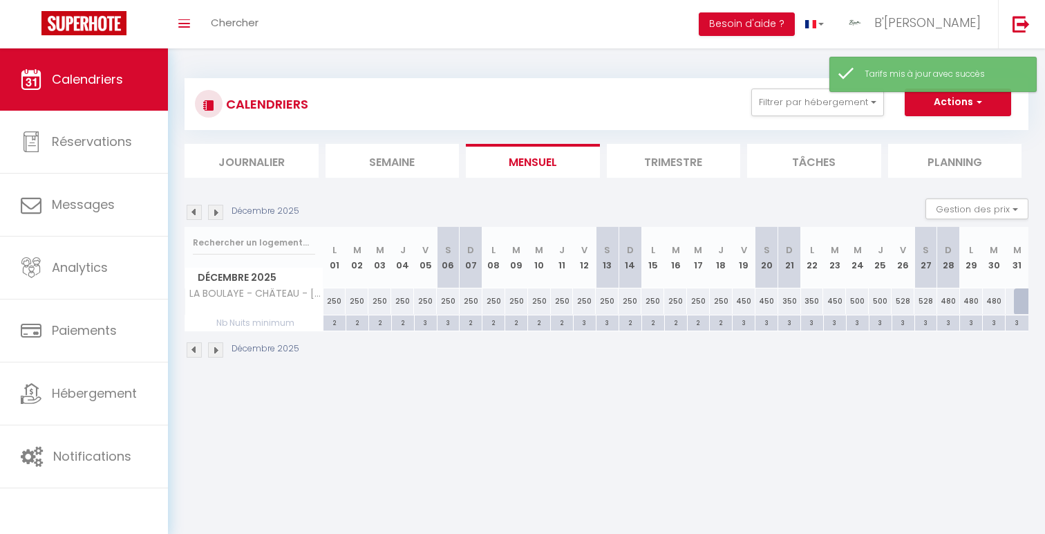
click at [907, 302] on div "528" at bounding box center [902, 301] width 23 height 26
type input "528"
type input "Ven 26 Décembre 2025"
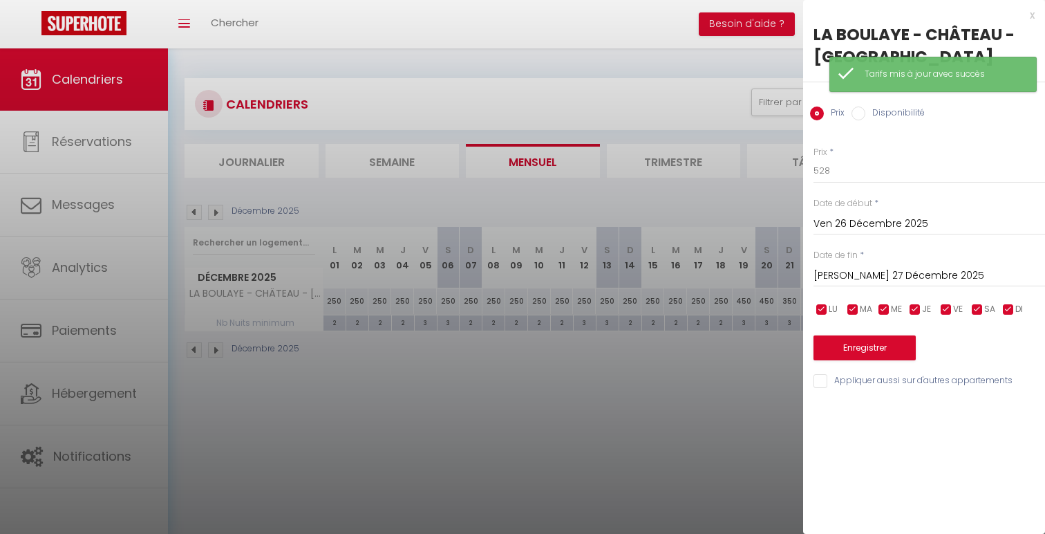
click at [958, 272] on input "[PERSON_NAME] 27 Décembre 2025" at bounding box center [929, 276] width 232 height 18
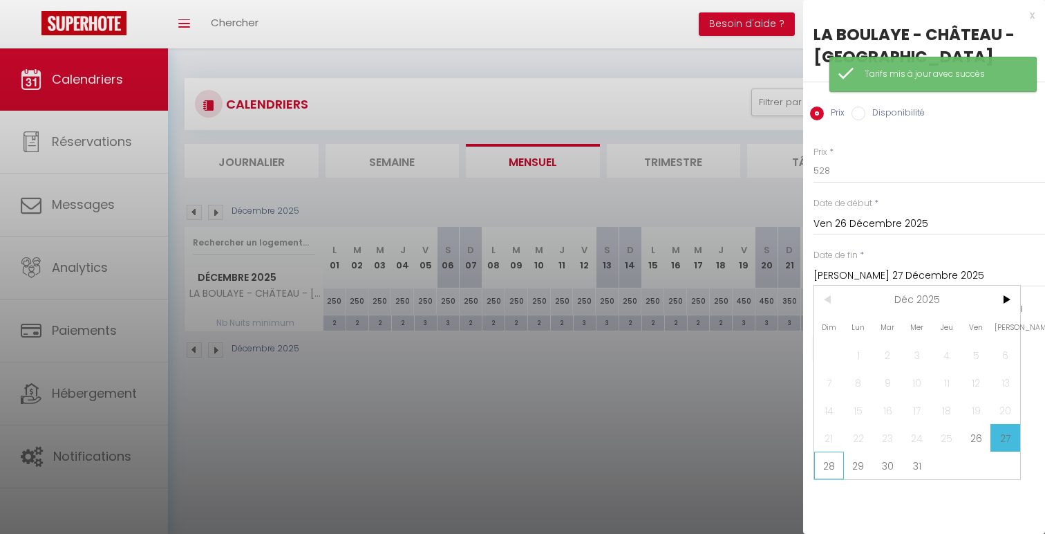
click at [827, 458] on span "28" at bounding box center [829, 465] width 30 height 28
type input "Dim 28 Décembre 2025"
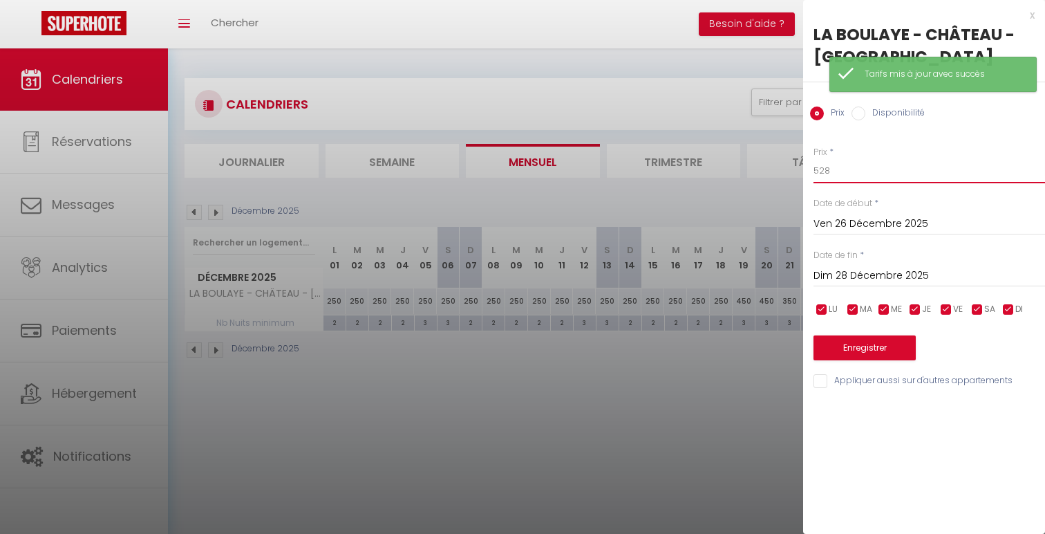
click at [831, 173] on input "528" at bounding box center [929, 170] width 232 height 25
type input "500"
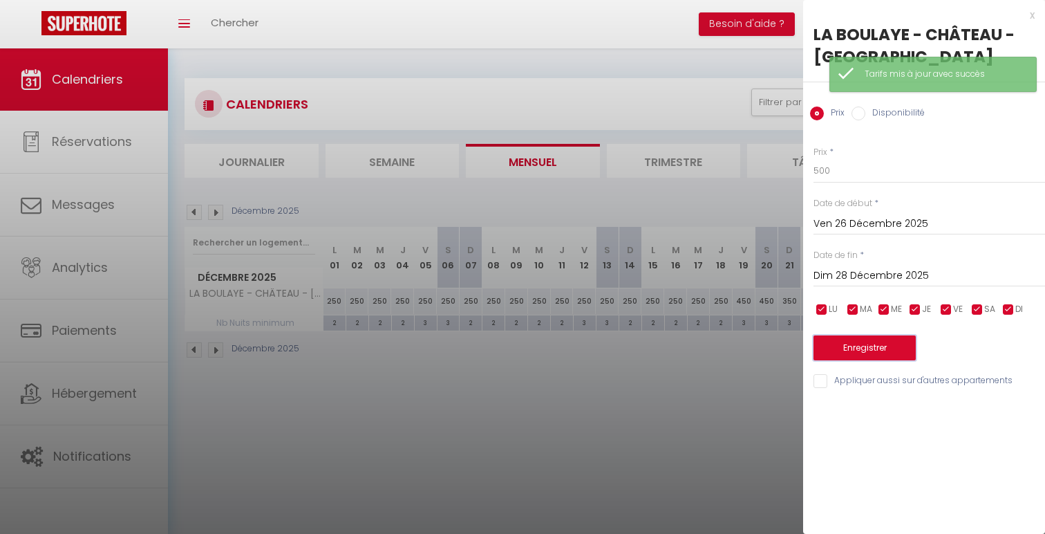
click at [864, 340] on button "Enregistrer" at bounding box center [864, 347] width 102 height 25
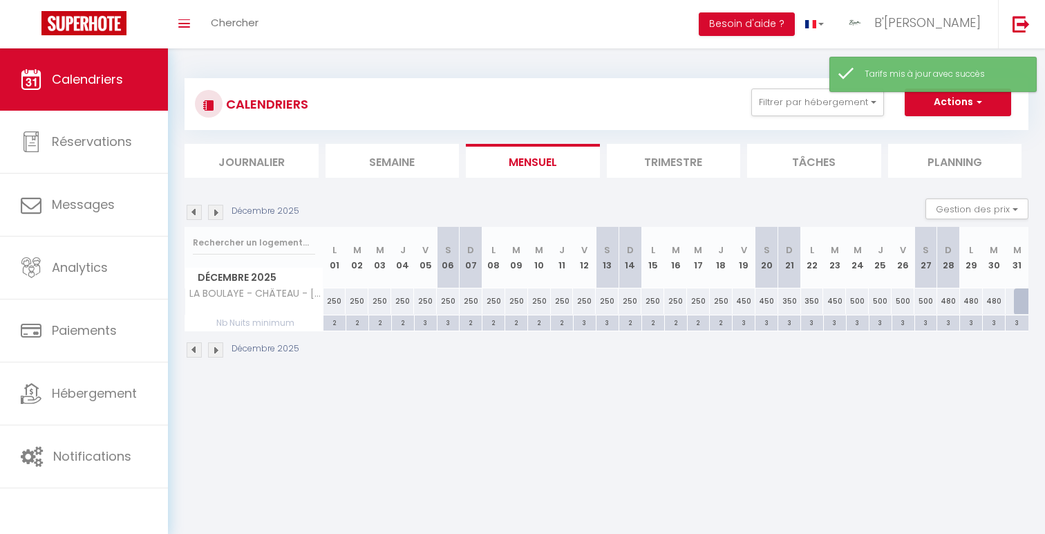
click at [950, 299] on div "480" at bounding box center [948, 301] width 23 height 26
type input "480"
type input "Dim 28 Décembre 2025"
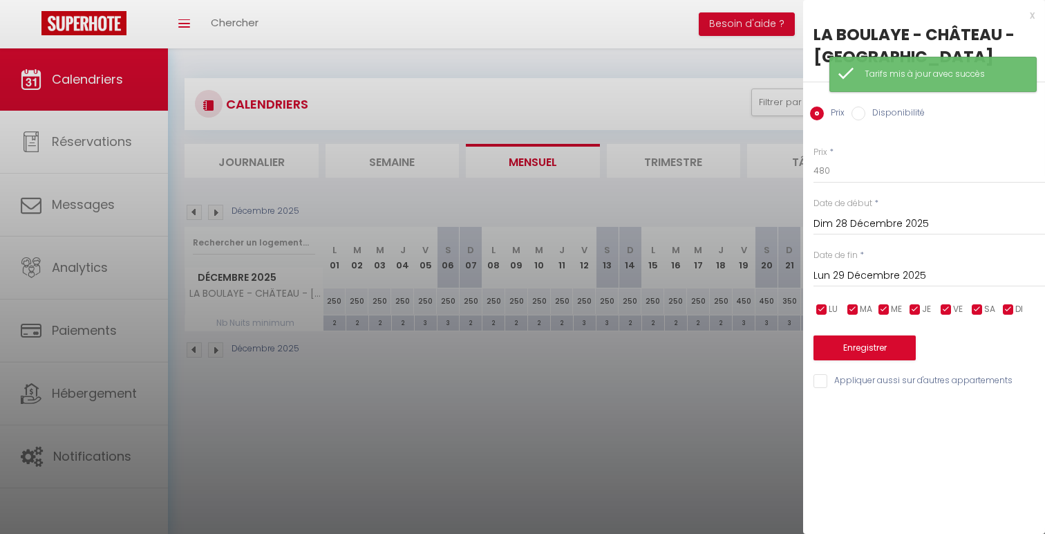
click at [886, 275] on input "Lun 29 Décembre 2025" at bounding box center [929, 276] width 232 height 18
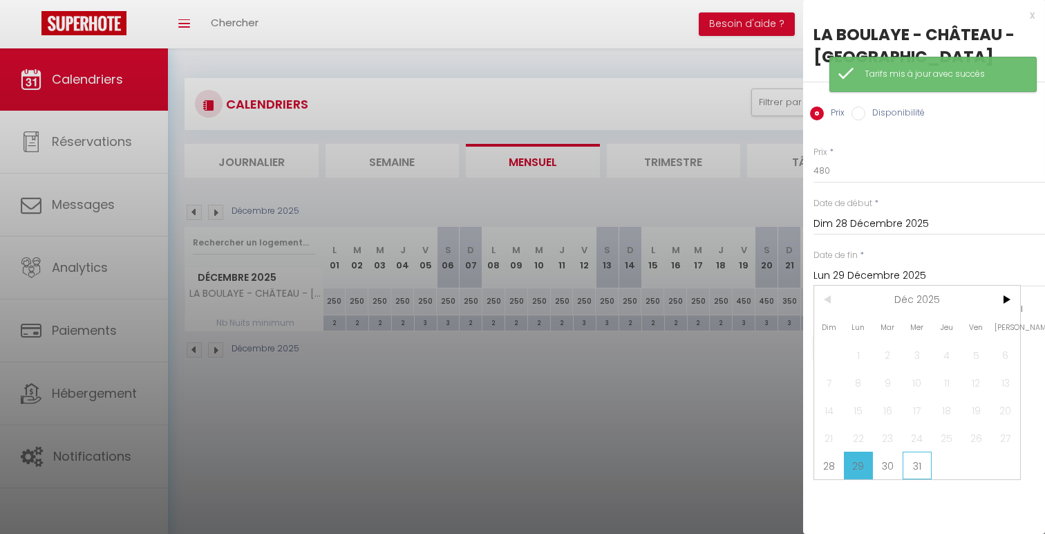
click at [910, 462] on span "31" at bounding box center [918, 465] width 30 height 28
type input "Mer 31 Décembre 2025"
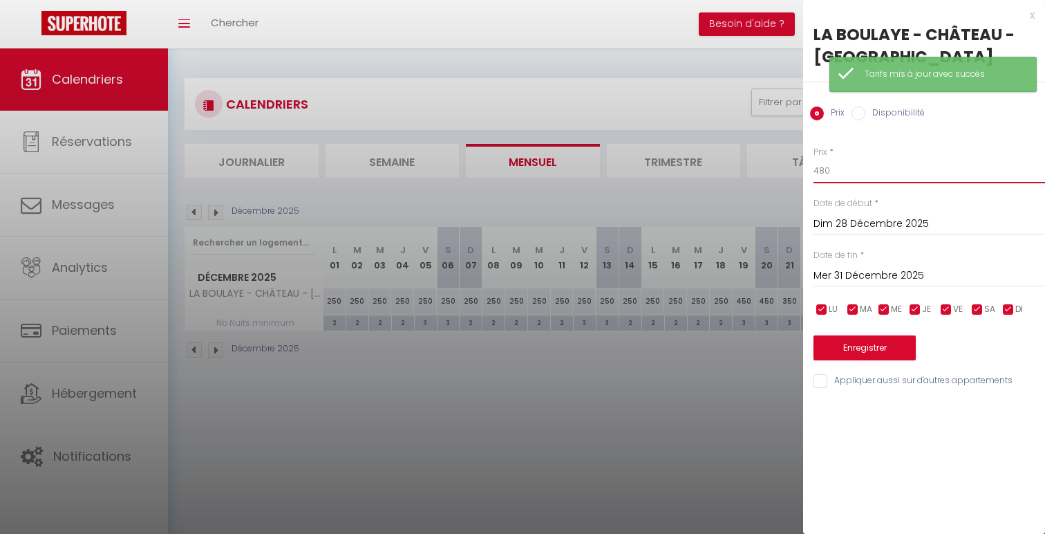
click at [826, 176] on input "480" at bounding box center [929, 170] width 232 height 25
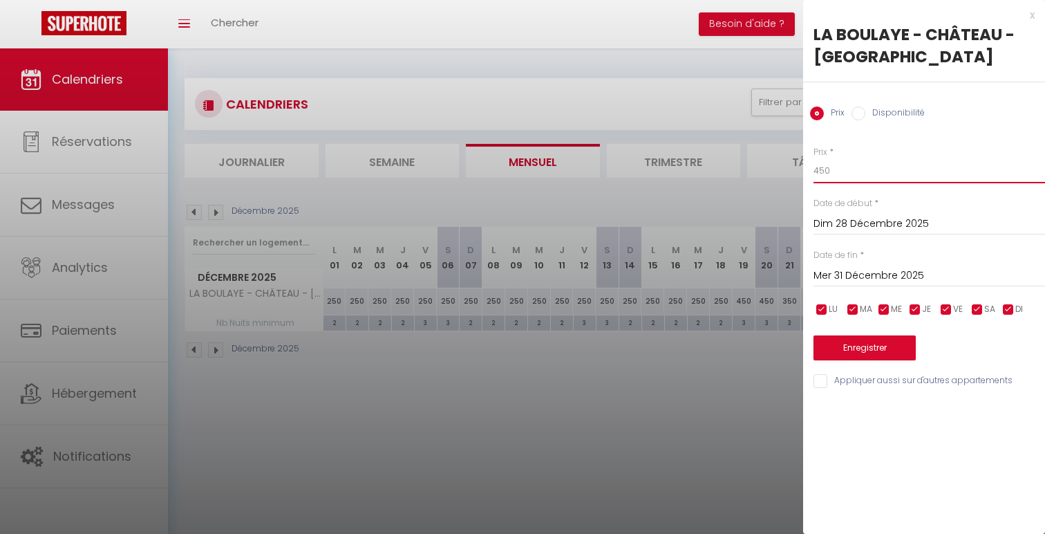
type input "450"
click at [853, 343] on button "Enregistrer" at bounding box center [864, 347] width 102 height 25
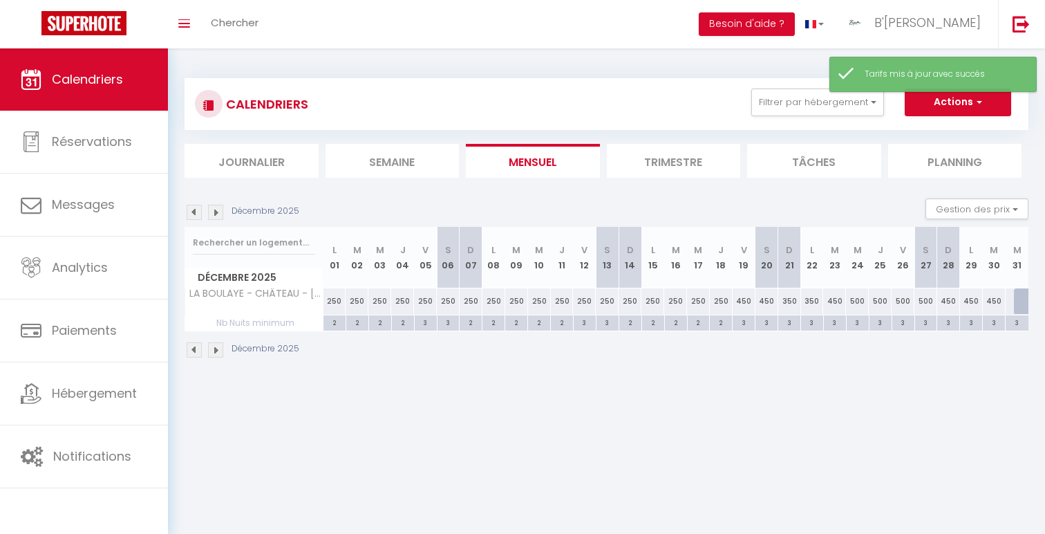
click at [952, 299] on div "450" at bounding box center [948, 301] width 23 height 26
type input "450"
type input "Dim 28 Décembre 2025"
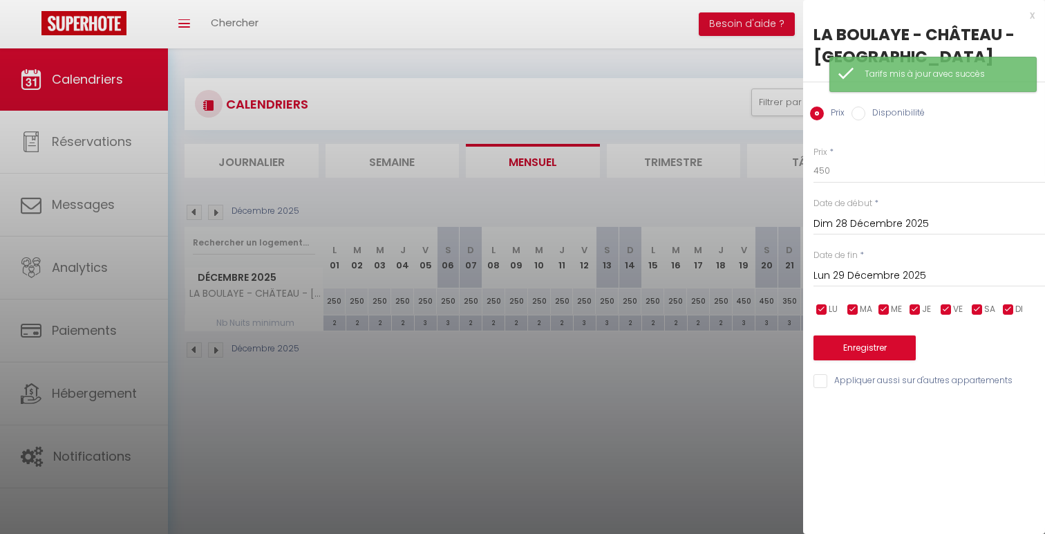
click at [920, 270] on input "Lun 29 Décembre 2025" at bounding box center [929, 276] width 232 height 18
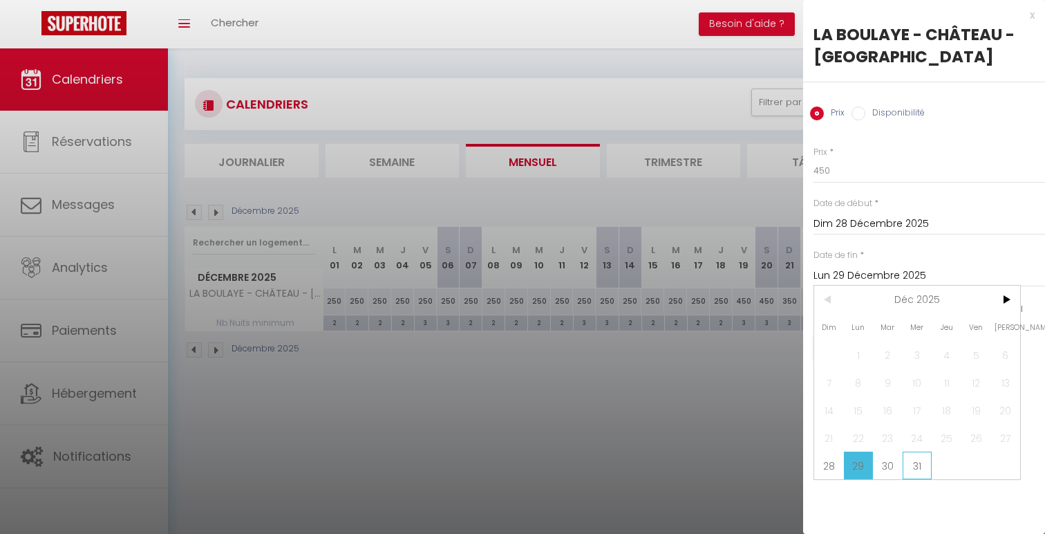
click at [916, 460] on span "31" at bounding box center [918, 465] width 30 height 28
type input "Mer 31 Décembre 2025"
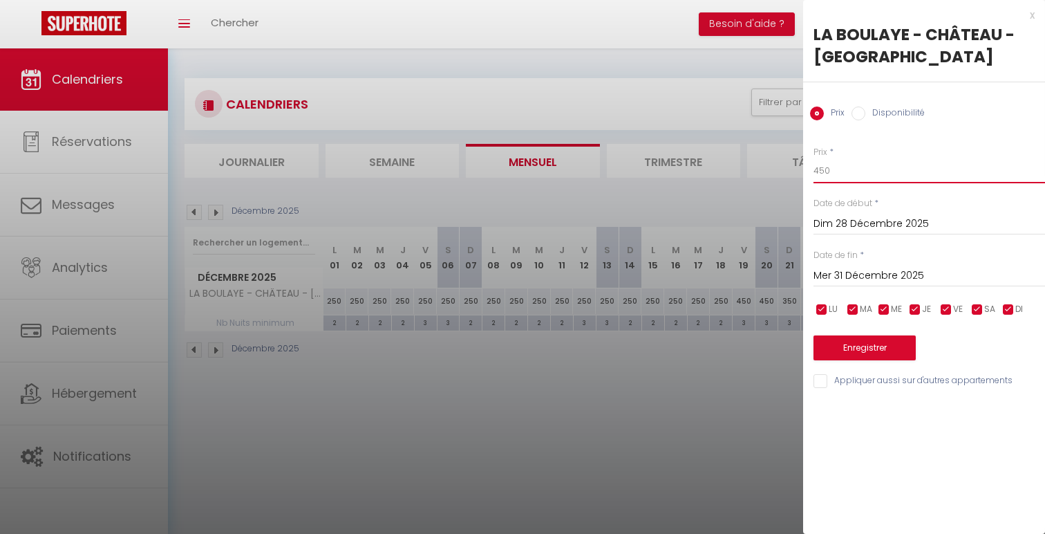
click at [822, 170] on input "450" at bounding box center [929, 170] width 232 height 25
type input "400"
click at [838, 359] on button "Enregistrer" at bounding box center [864, 347] width 102 height 25
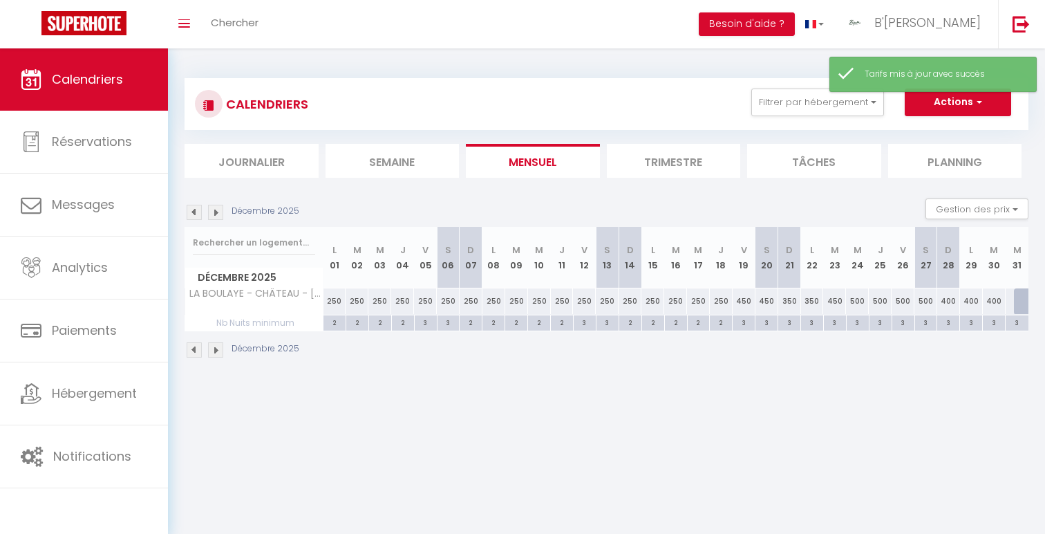
click at [196, 214] on img at bounding box center [194, 212] width 15 height 15
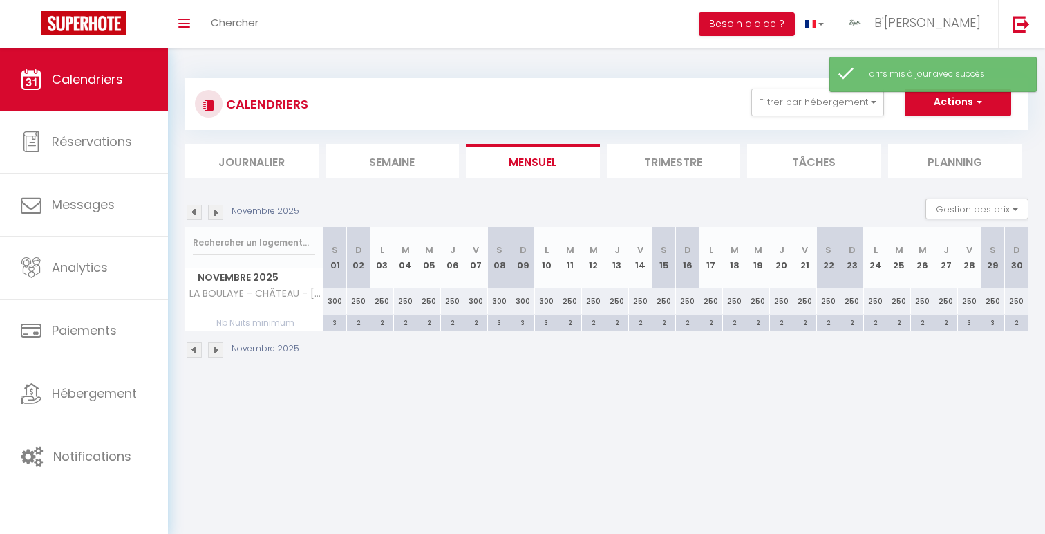
click at [196, 214] on img at bounding box center [194, 212] width 15 height 15
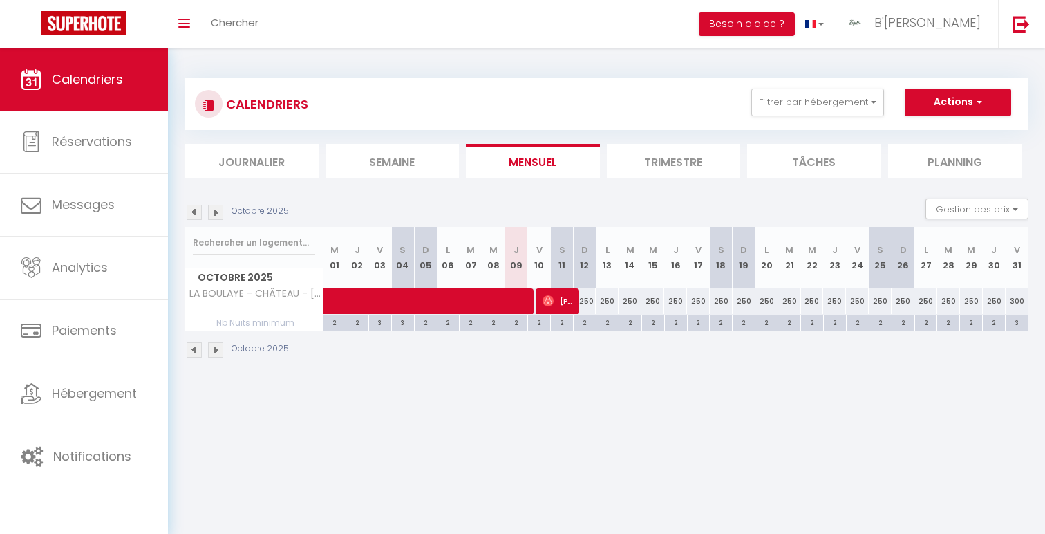
click at [212, 216] on img at bounding box center [215, 212] width 15 height 15
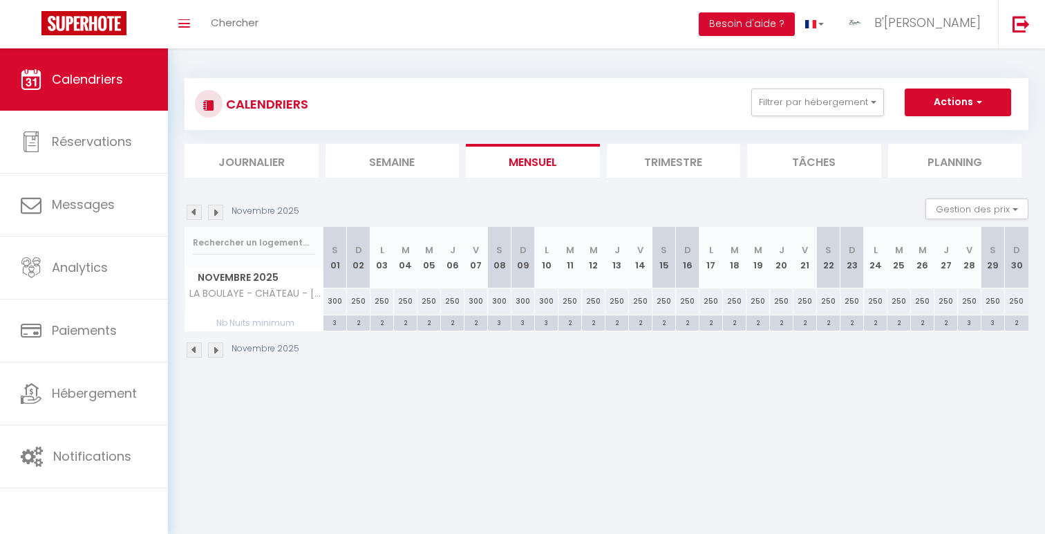
click at [197, 214] on img at bounding box center [194, 212] width 15 height 15
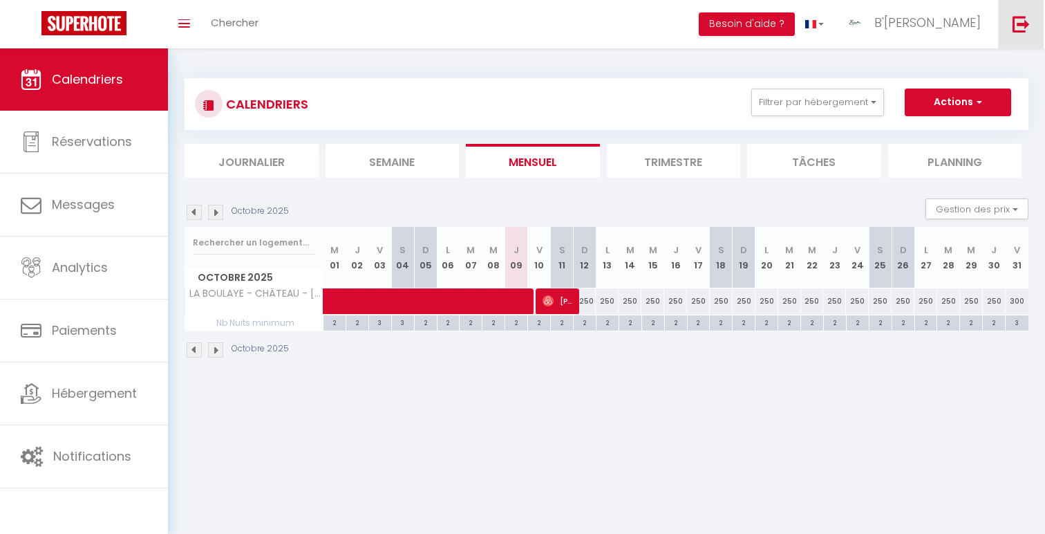
click at [1011, 14] on link at bounding box center [1021, 24] width 46 height 48
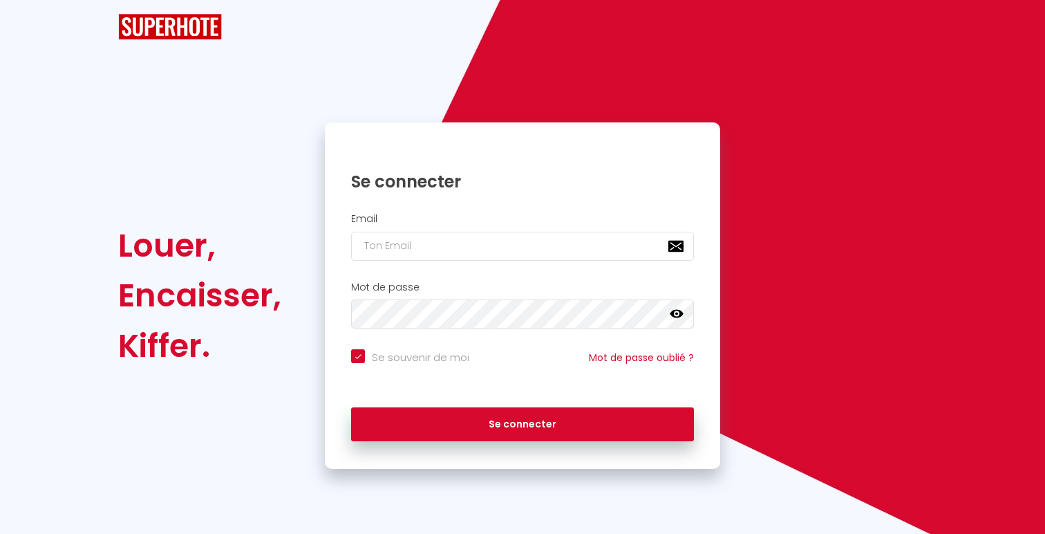
checkbox input "true"
